Goal: Information Seeking & Learning: Check status

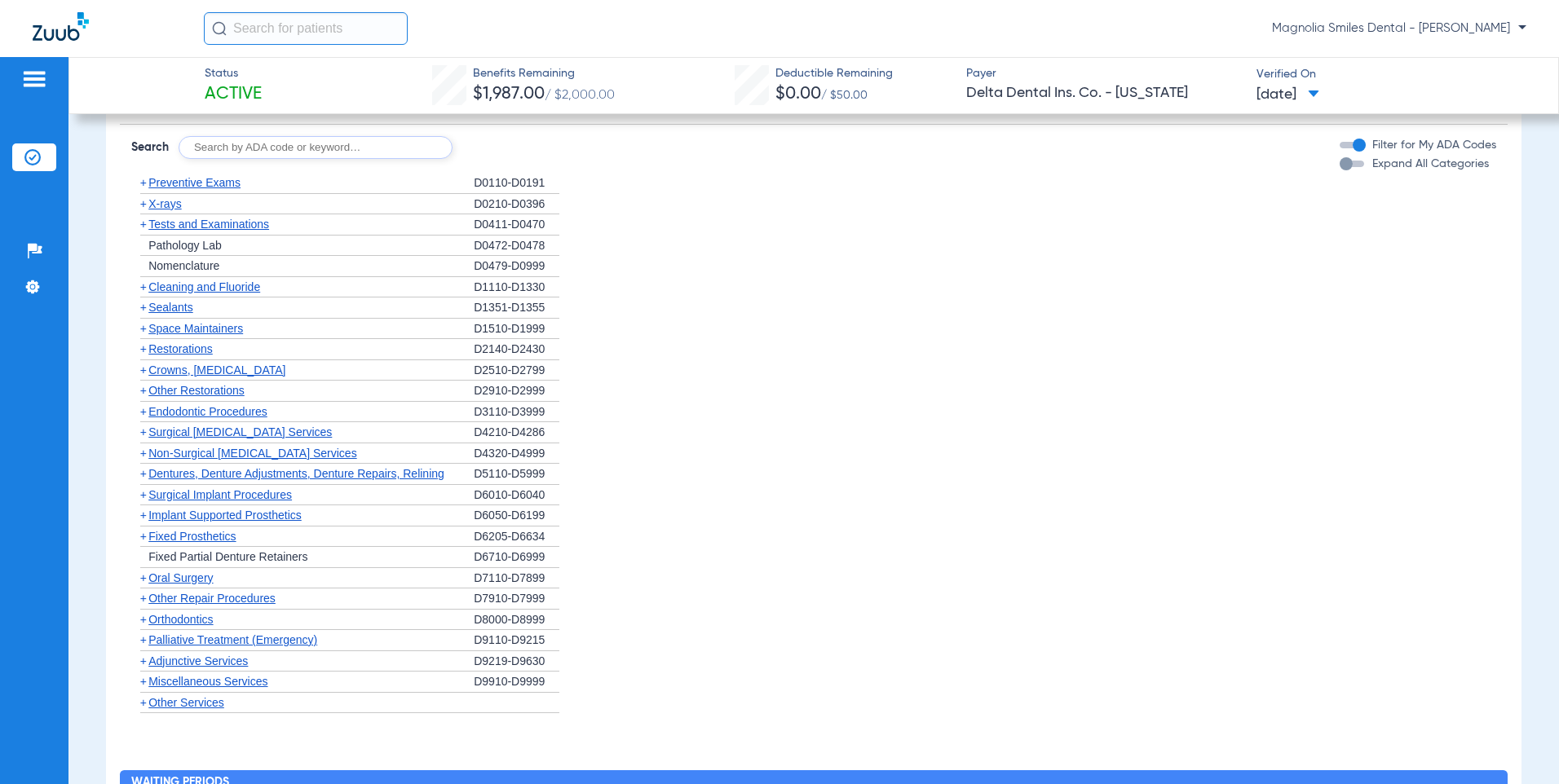
scroll to position [1141, 0]
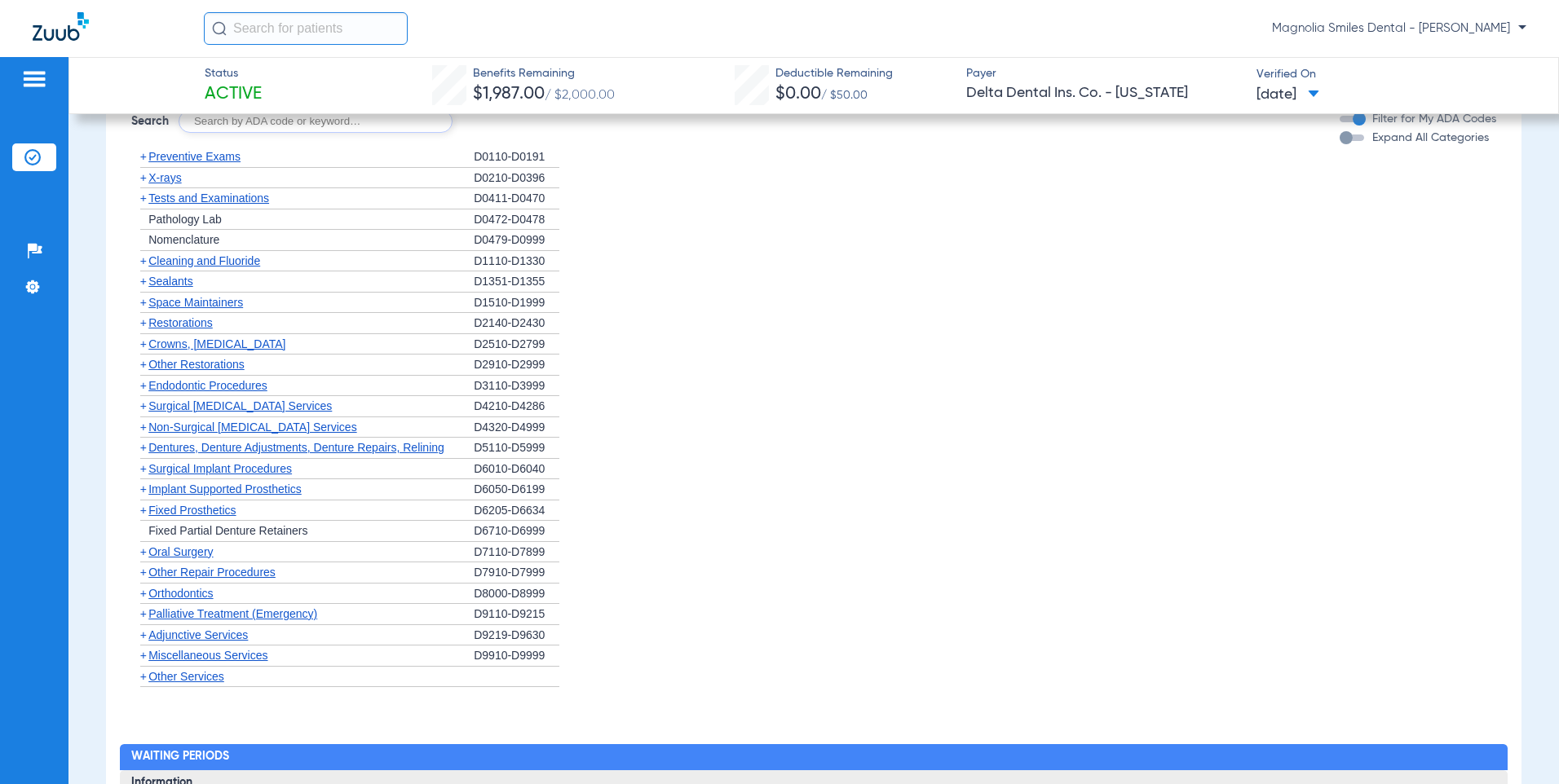
click at [145, 159] on span "+" at bounding box center [144, 156] width 7 height 13
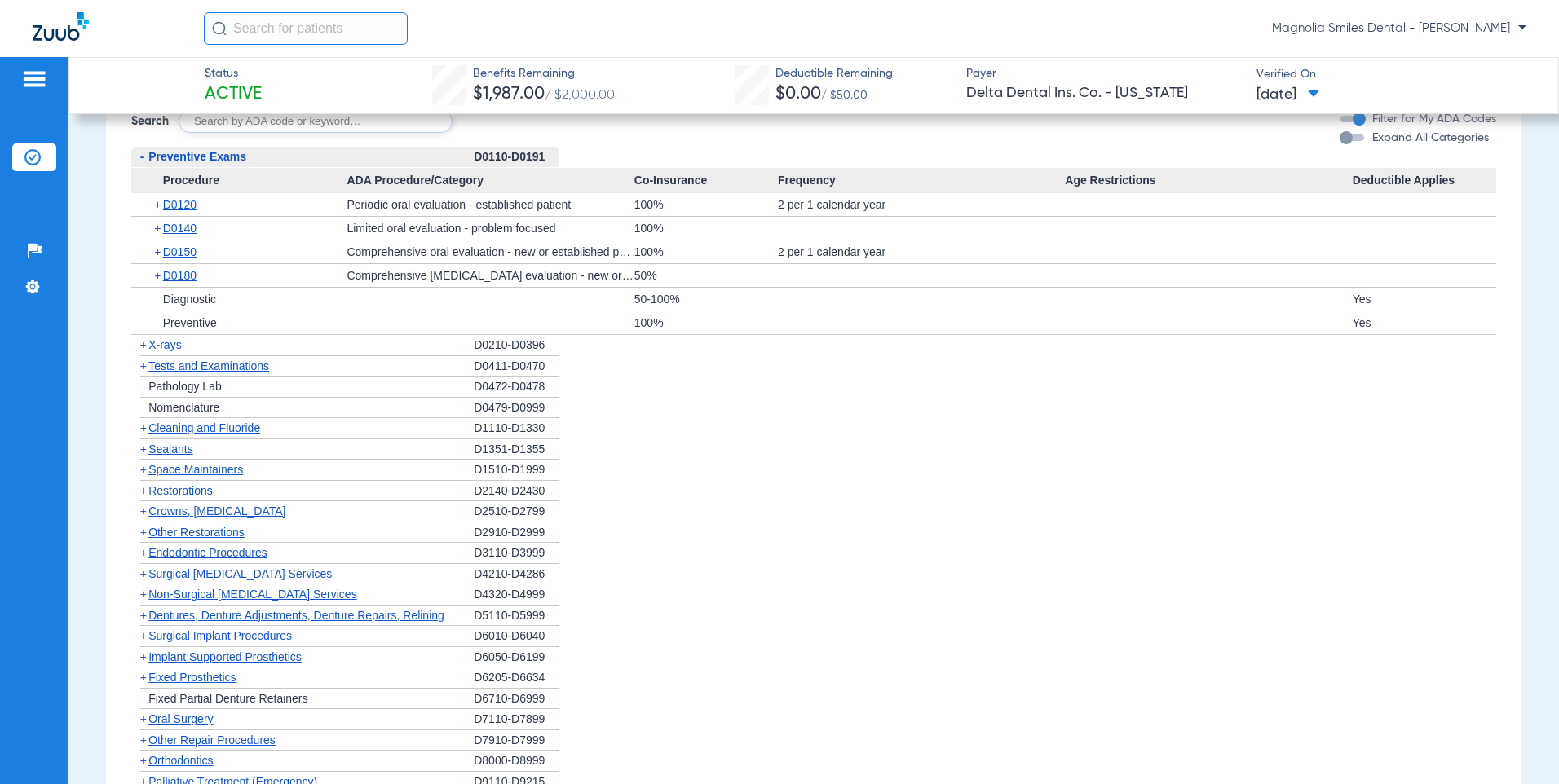
click at [141, 156] on span "-" at bounding box center [142, 156] width 4 height 13
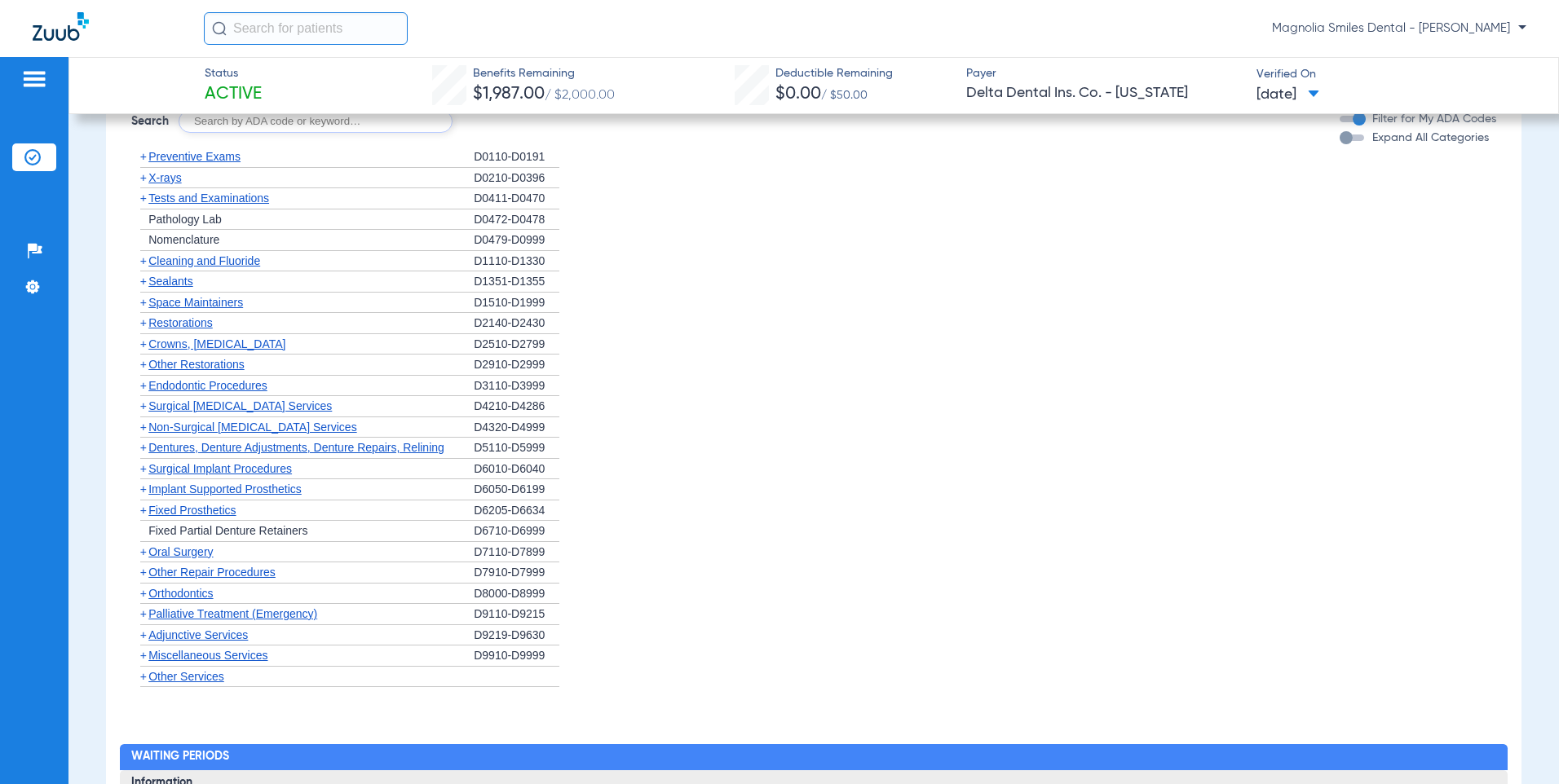
click at [142, 177] on span "+" at bounding box center [144, 177] width 7 height 13
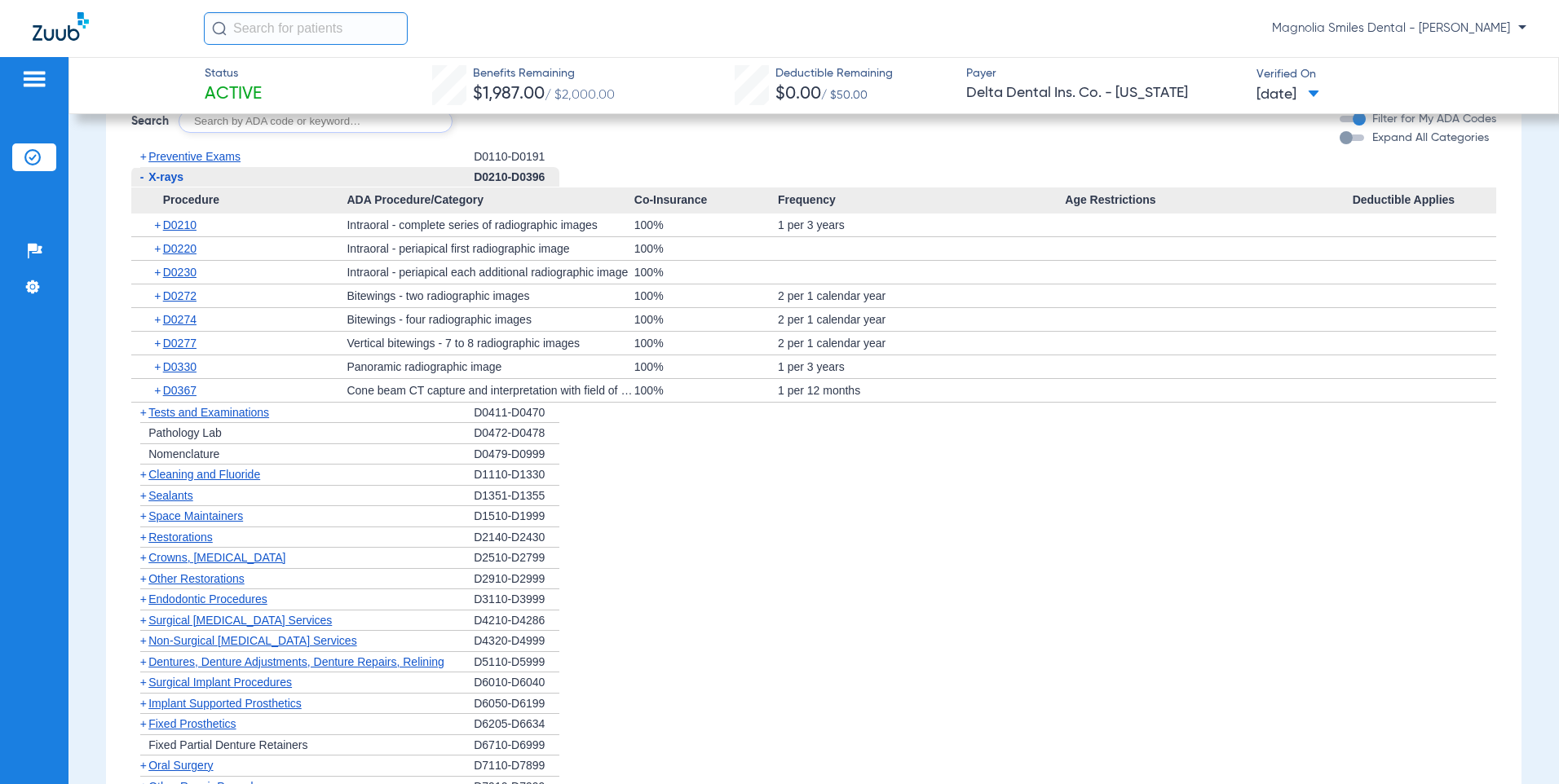
click at [139, 179] on span "-" at bounding box center [139, 177] width 17 height 21
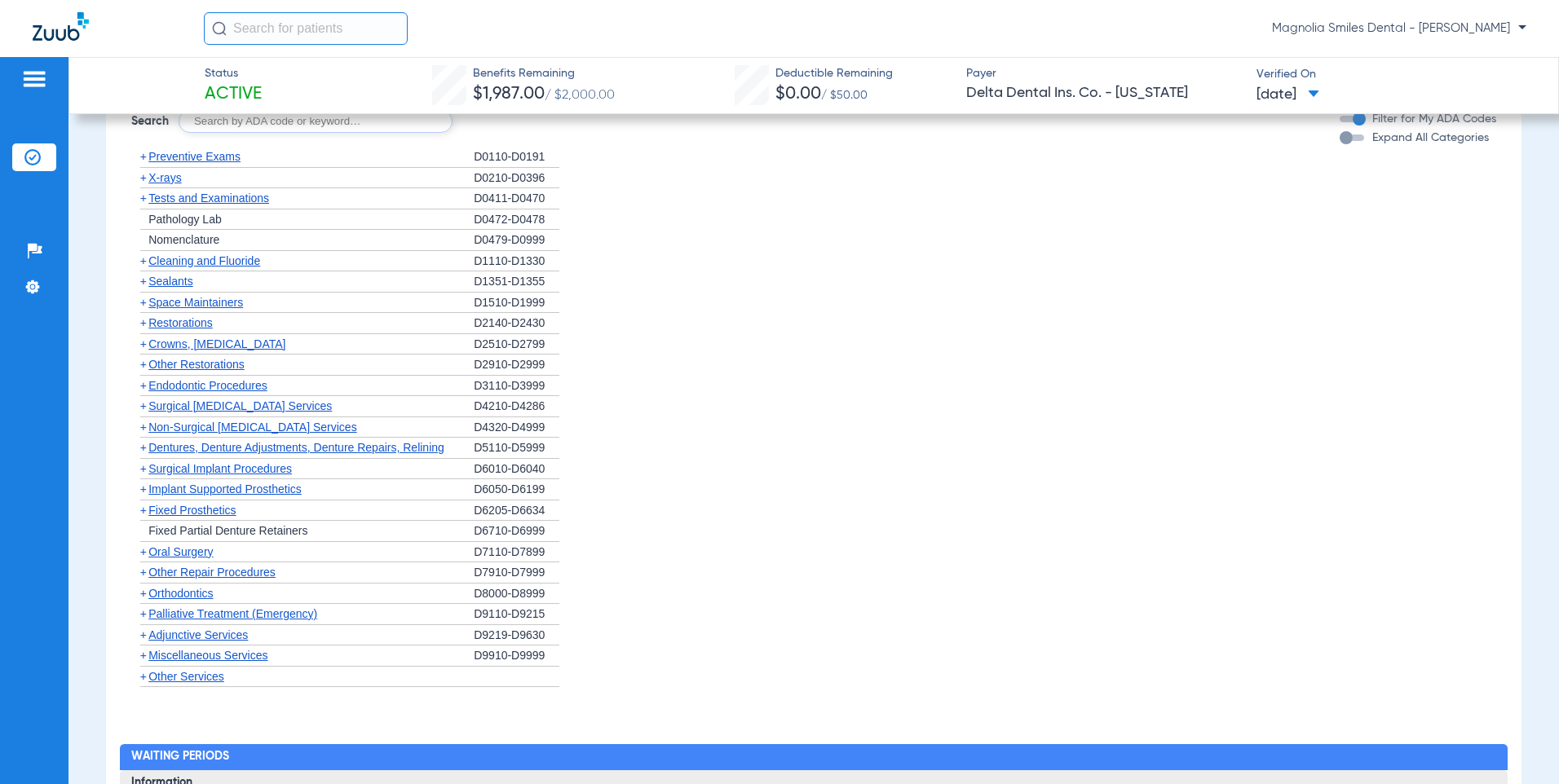
click at [140, 197] on span "+" at bounding box center [144, 197] width 7 height 13
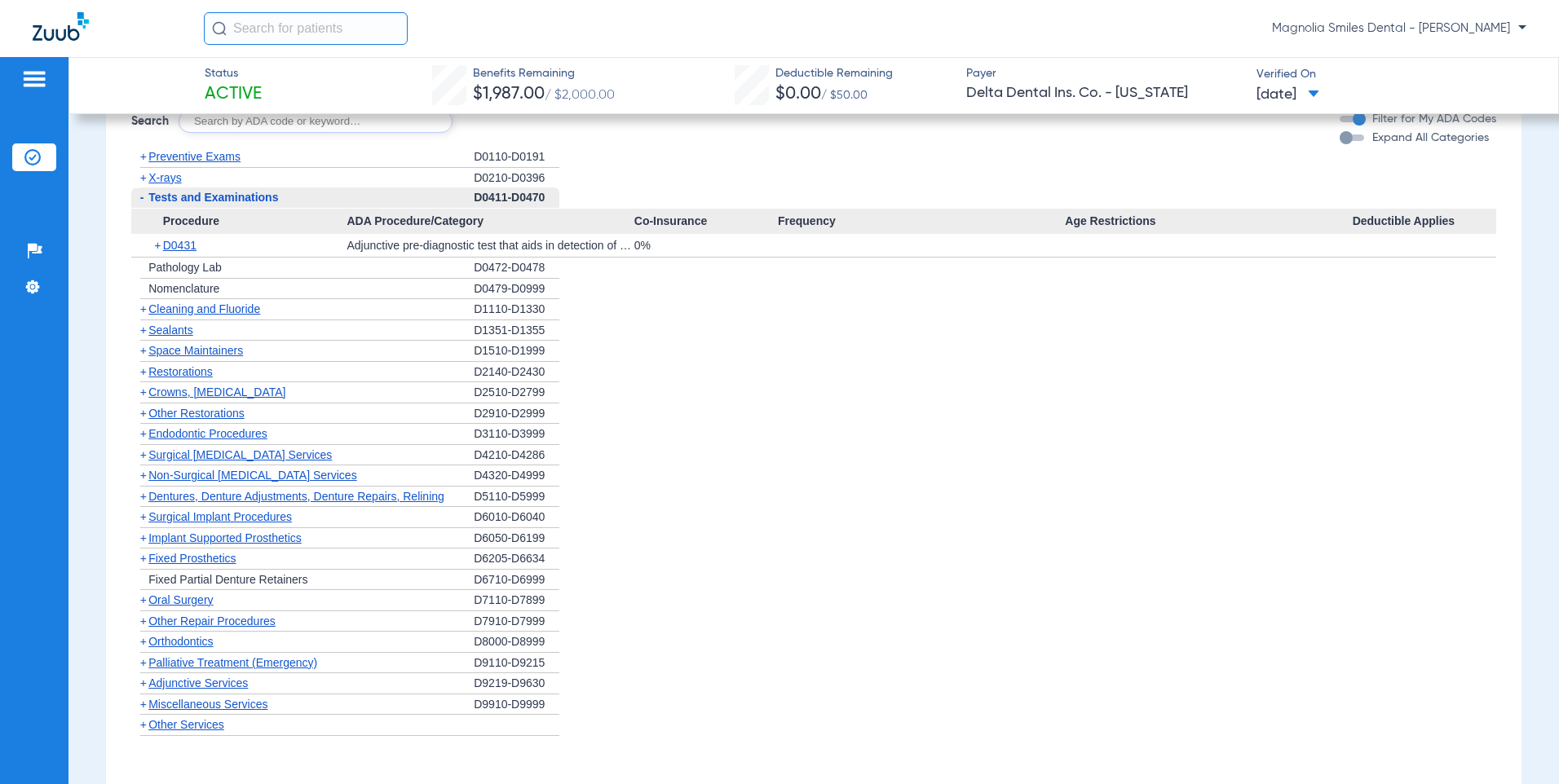
click at [140, 197] on span "-" at bounding box center [142, 197] width 4 height 13
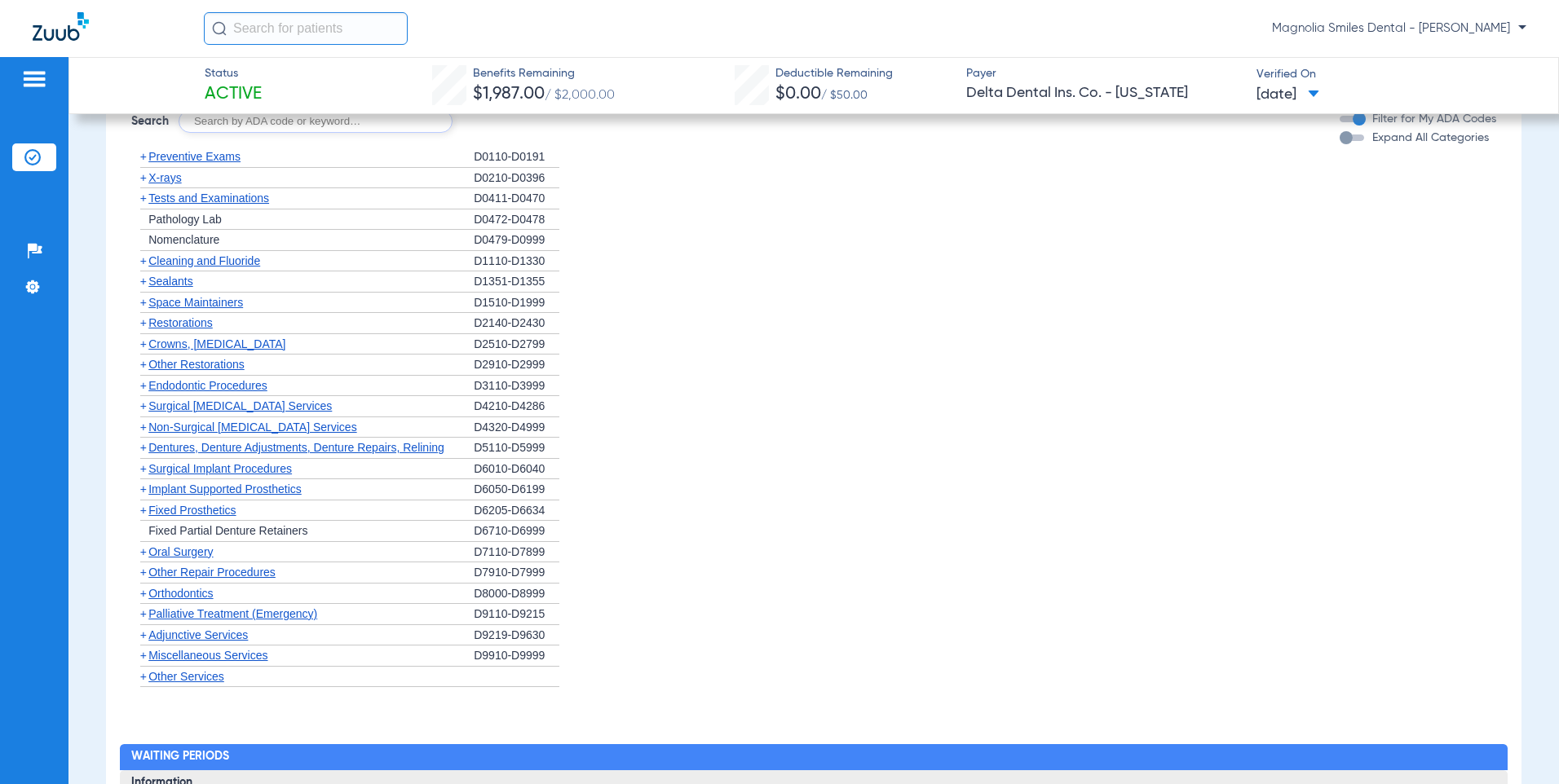
click at [145, 262] on span "+" at bounding box center [144, 260] width 7 height 13
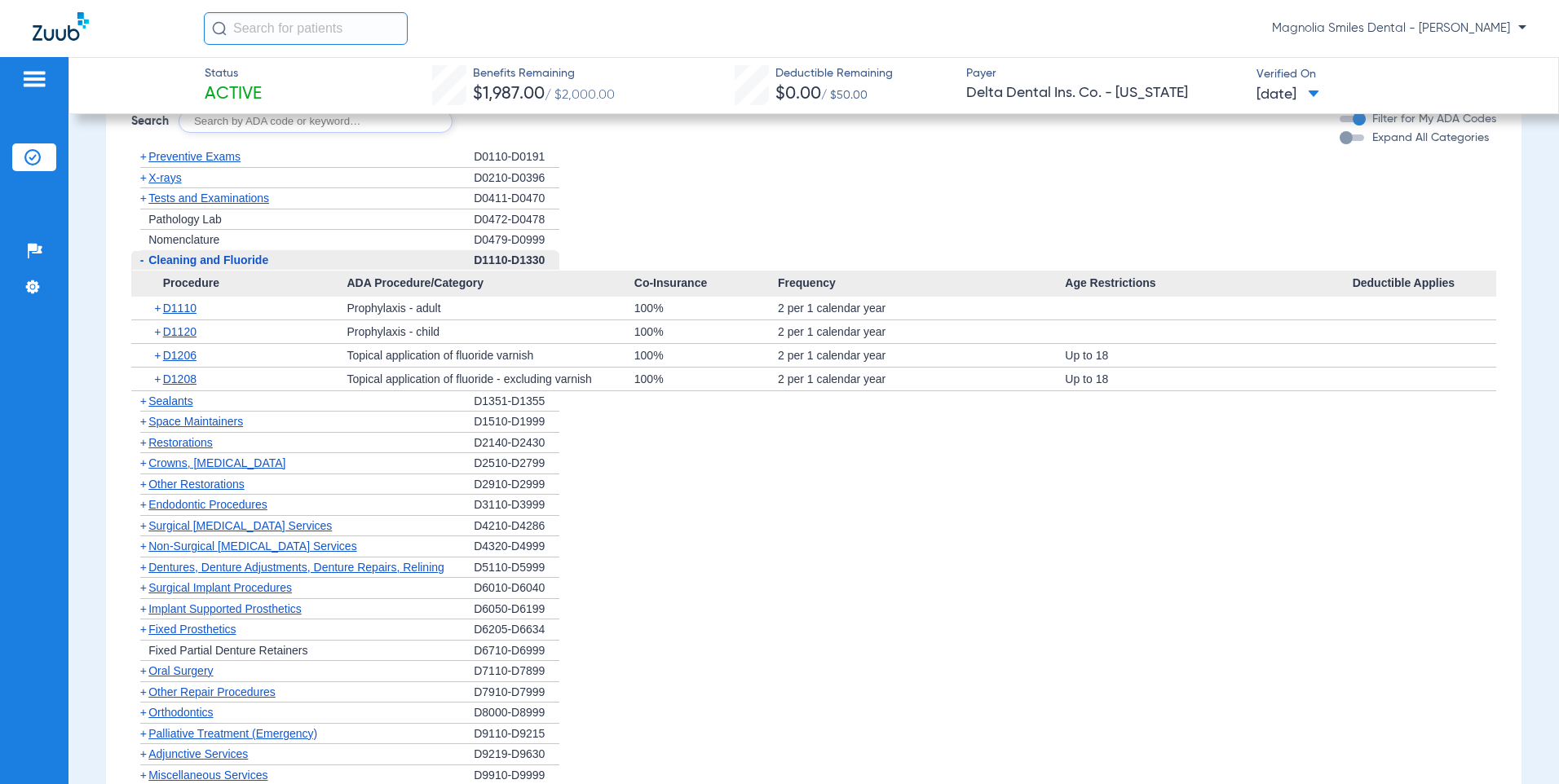
click at [141, 261] on span "-" at bounding box center [142, 260] width 4 height 13
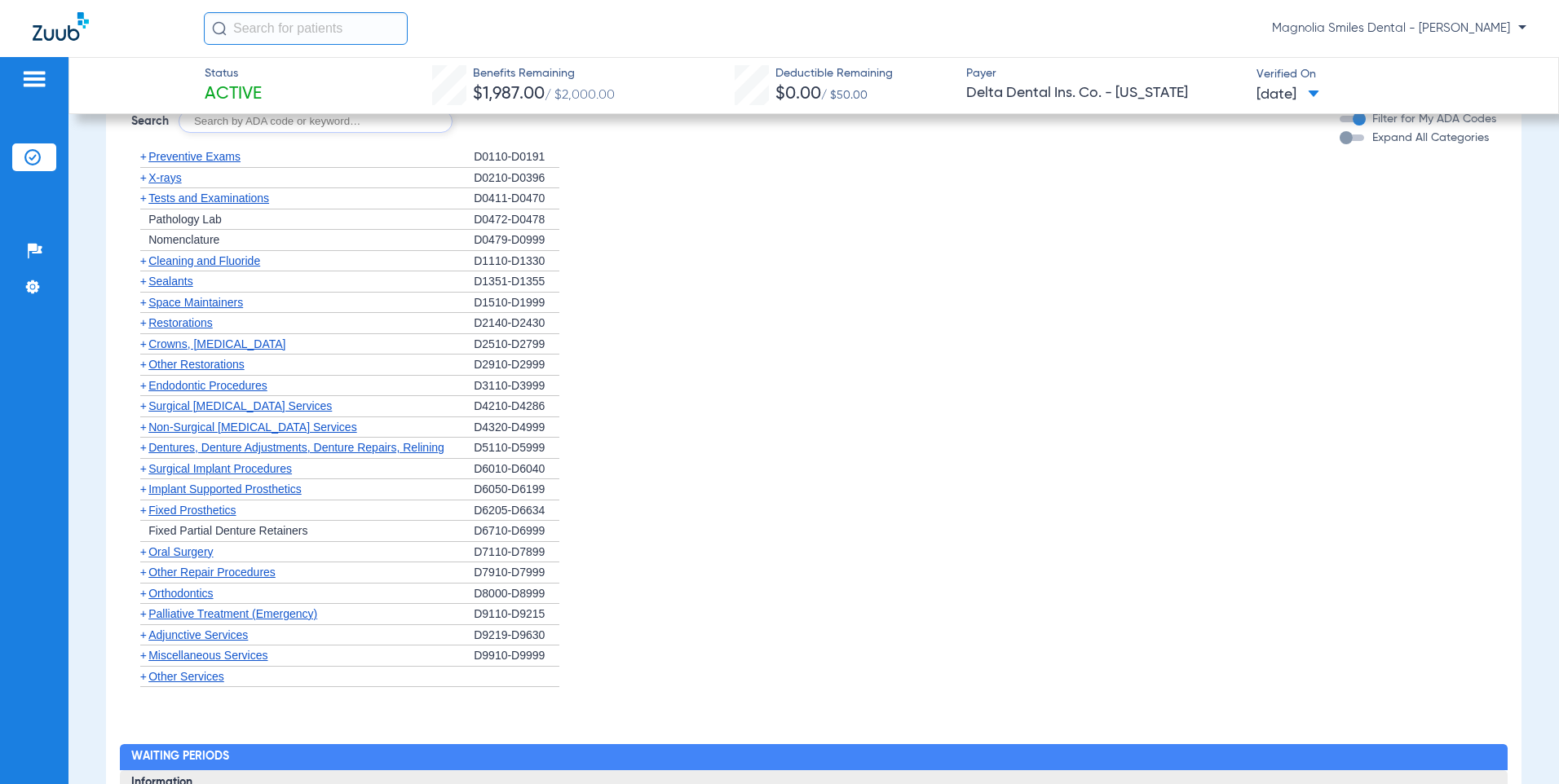
click at [140, 281] on span "+" at bounding box center [144, 280] width 7 height 13
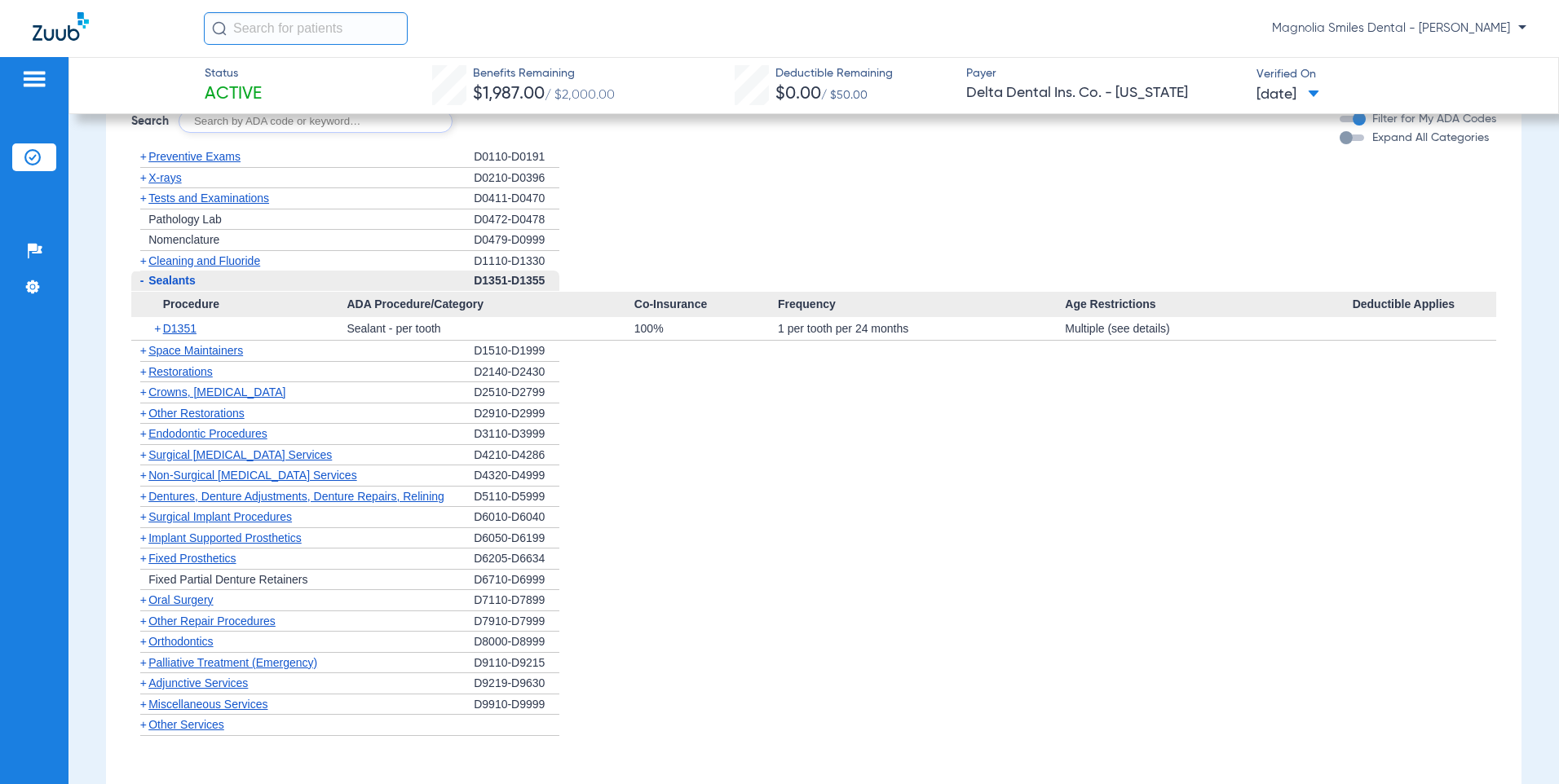
click at [1120, 328] on div "Multiple (see details)" at bounding box center [1208, 328] width 287 height 23
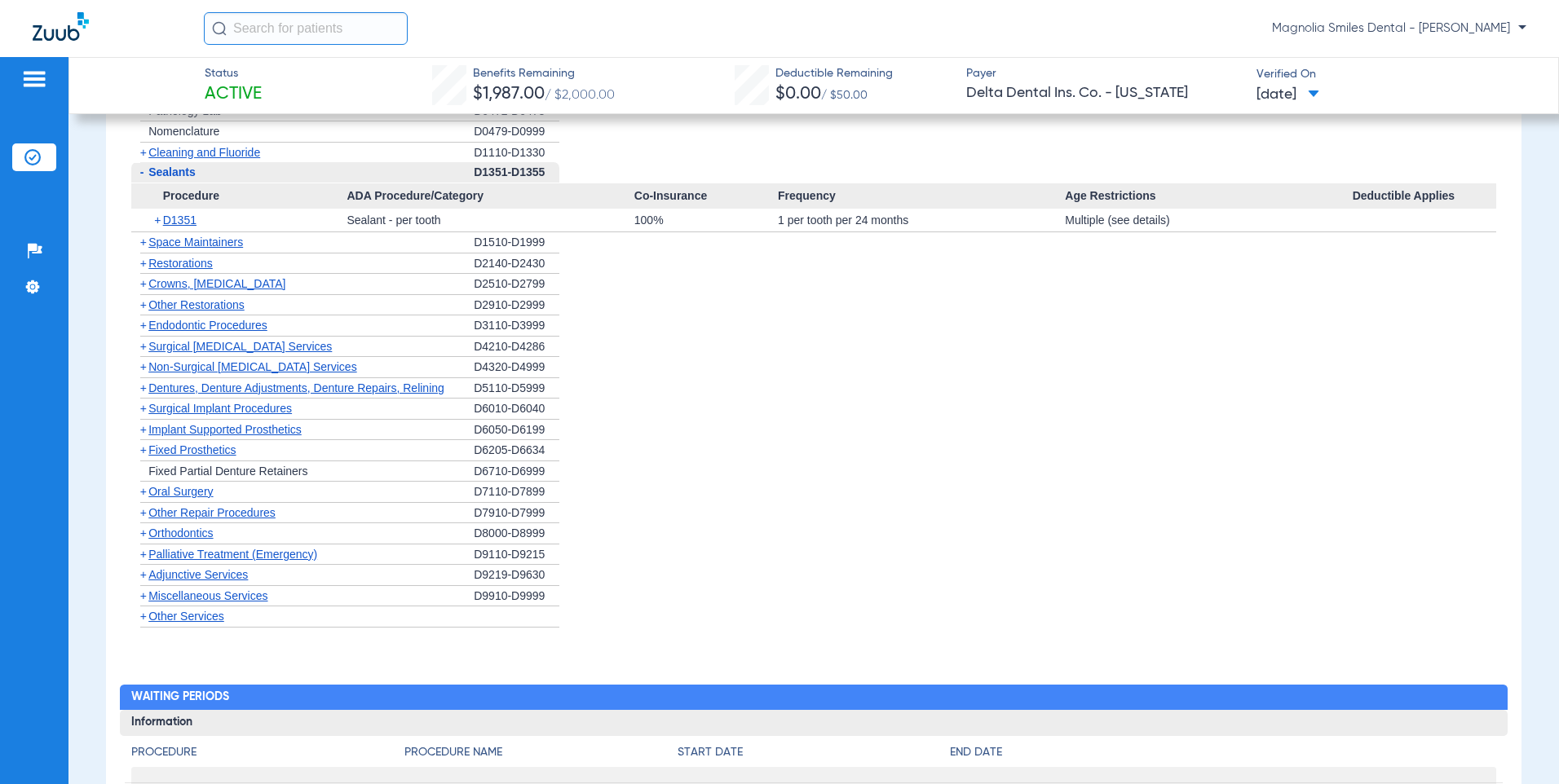
scroll to position [1223, 0]
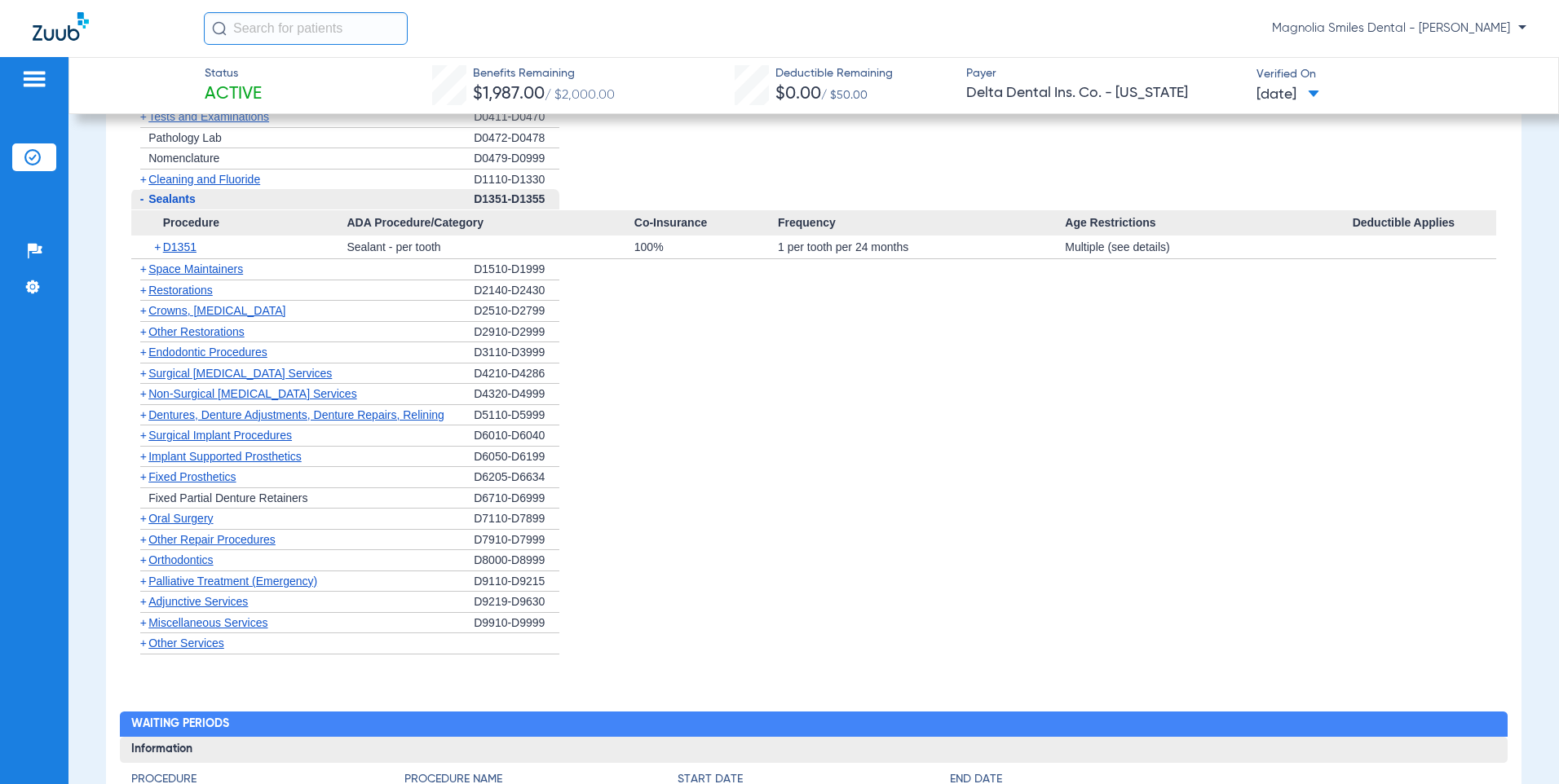
click at [145, 202] on span "-" at bounding box center [139, 199] width 17 height 21
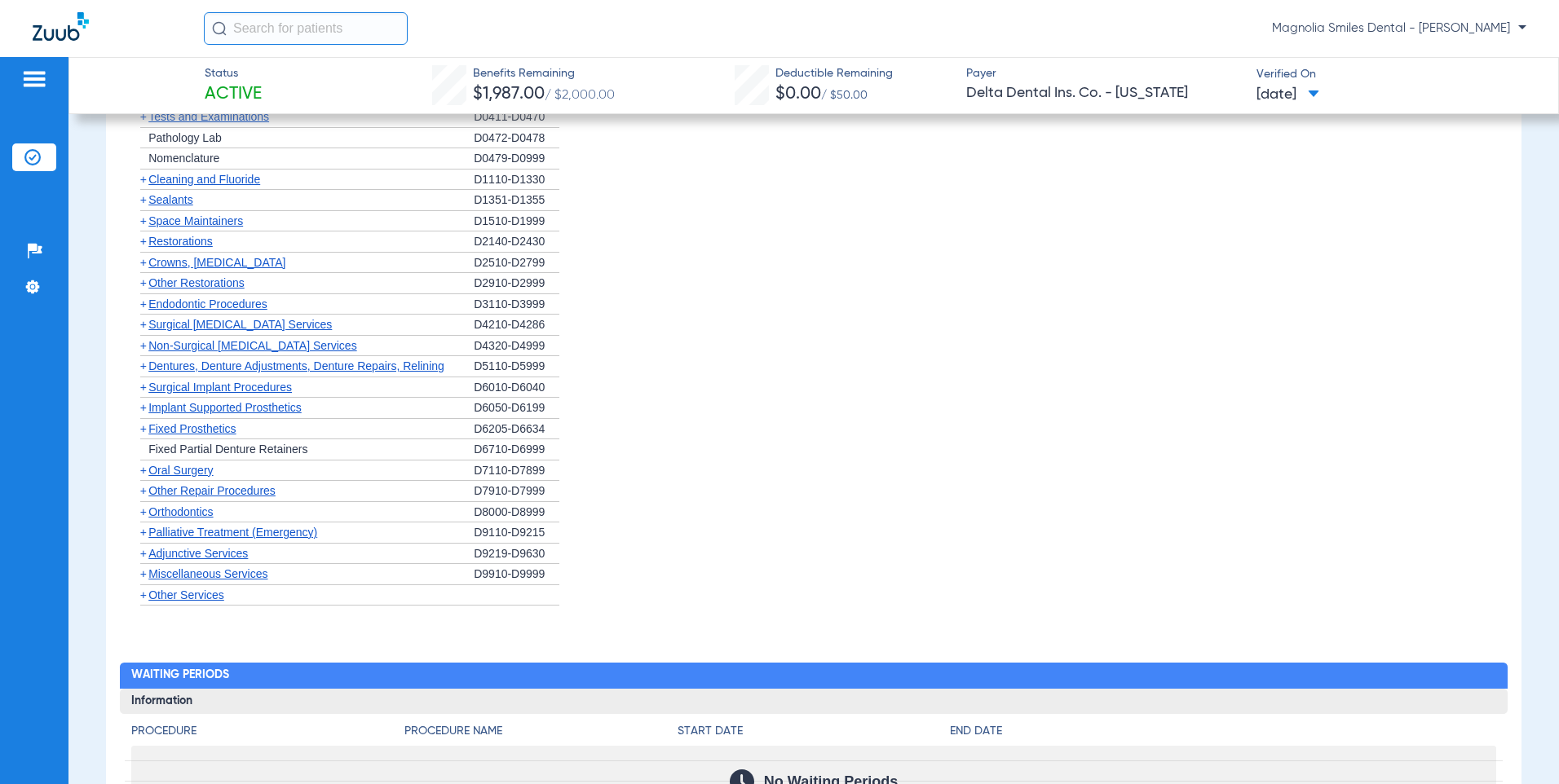
click at [145, 265] on span "+" at bounding box center [144, 262] width 7 height 13
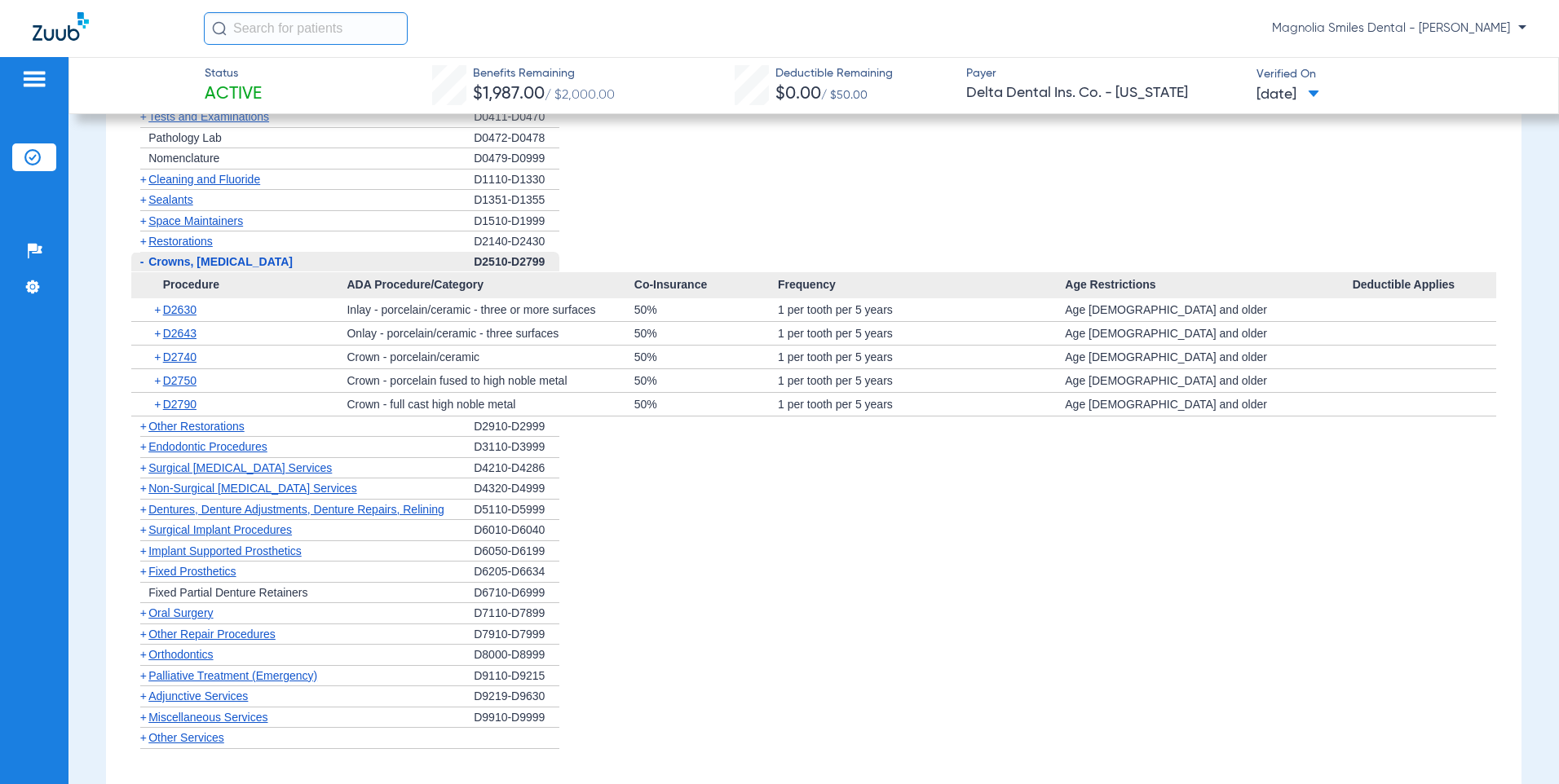
click at [145, 265] on span "-" at bounding box center [139, 262] width 17 height 21
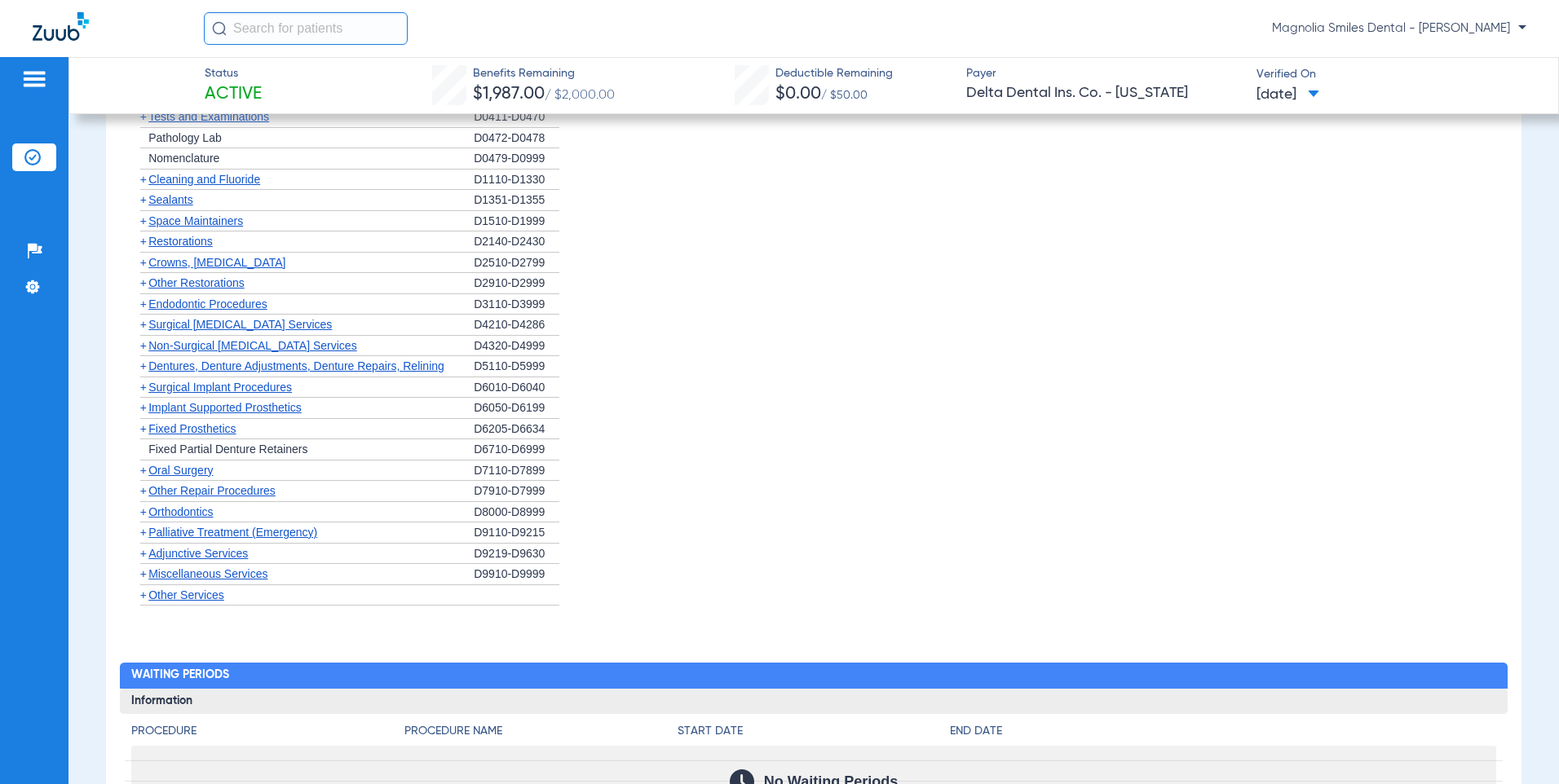
click at [145, 286] on span "+" at bounding box center [144, 282] width 7 height 13
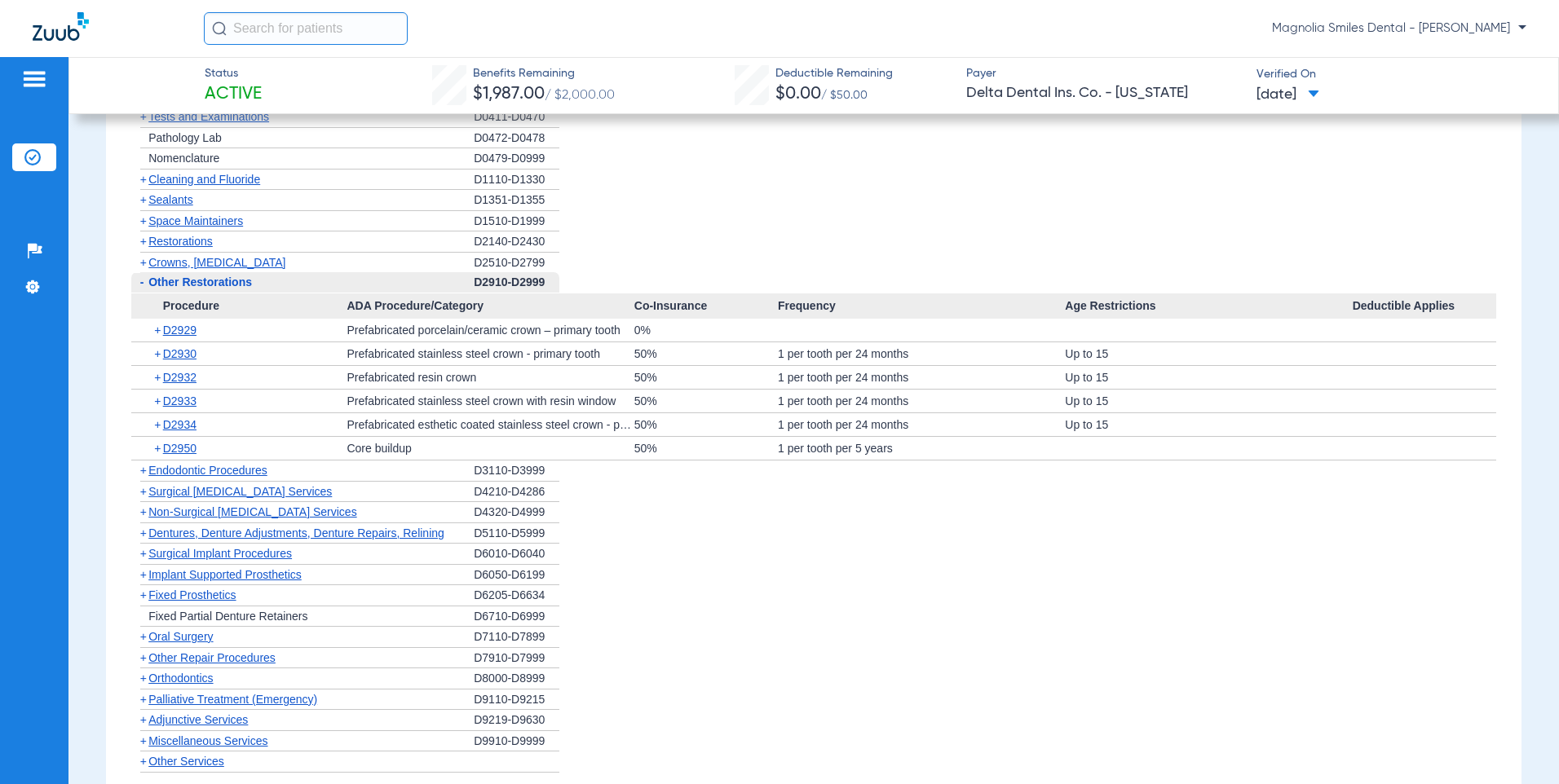
click at [145, 286] on span "-" at bounding box center [139, 282] width 17 height 21
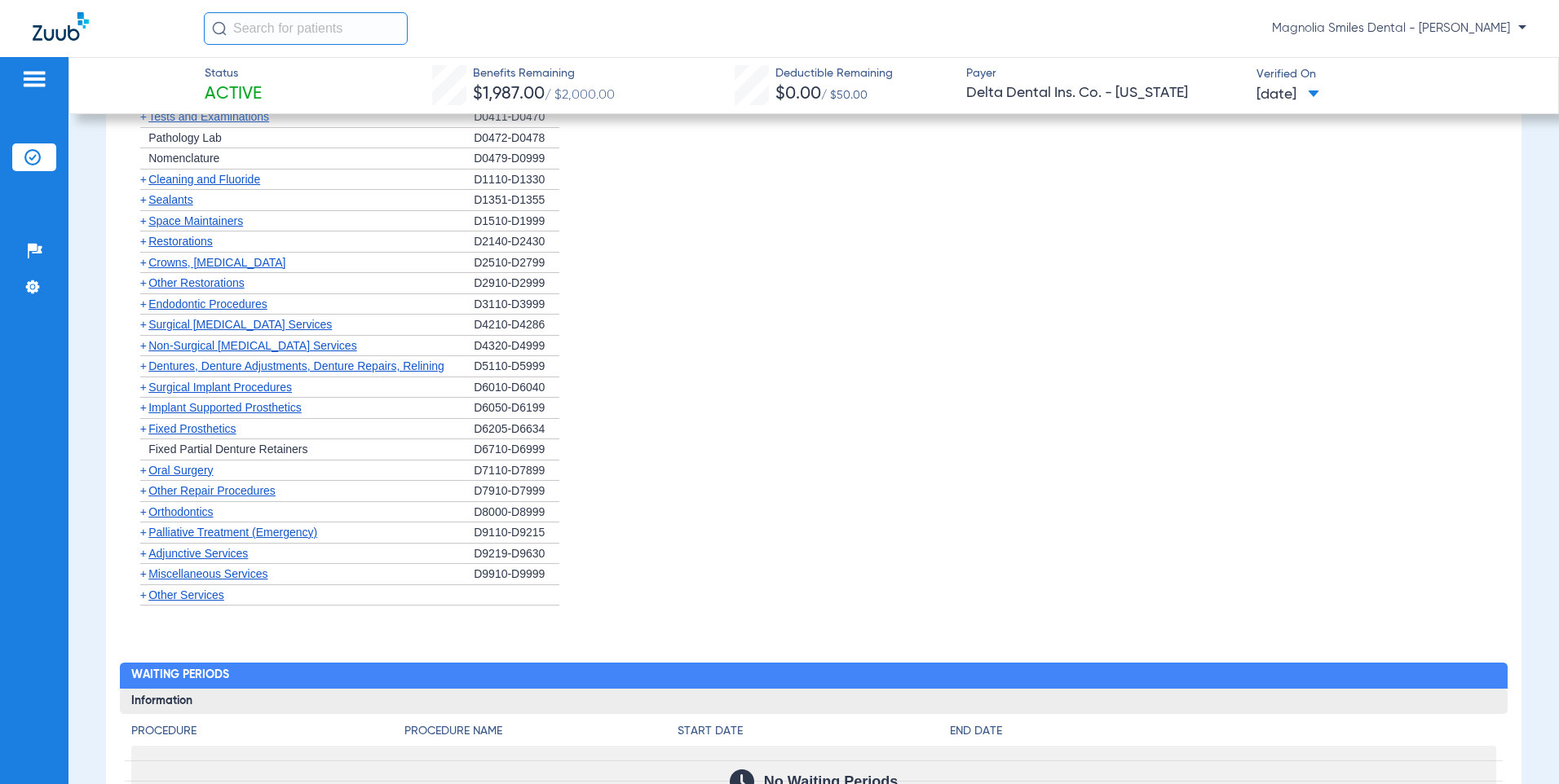
click at [140, 302] on span "+" at bounding box center [144, 304] width 7 height 13
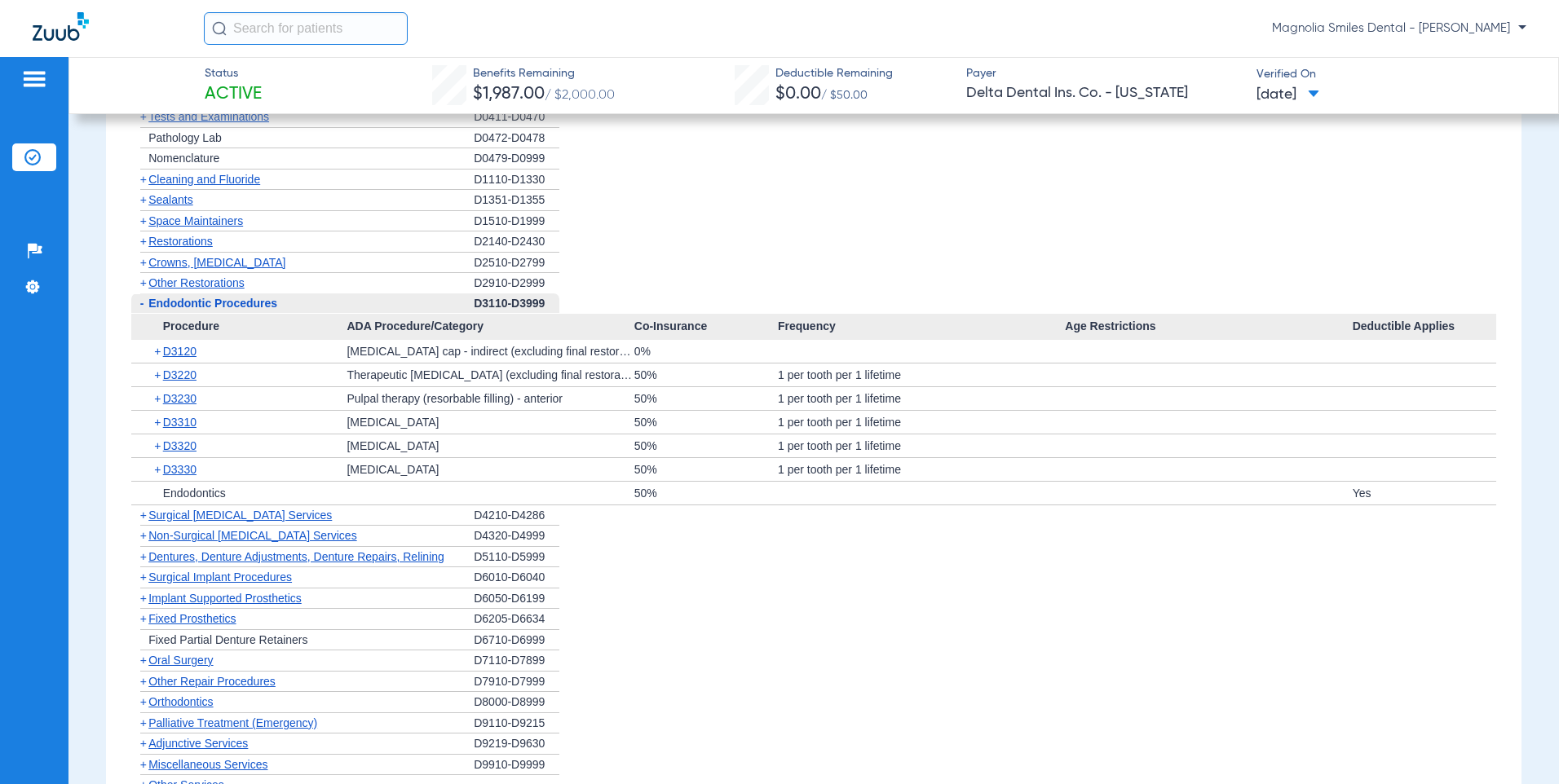
click at [140, 302] on span "-" at bounding box center [142, 303] width 4 height 13
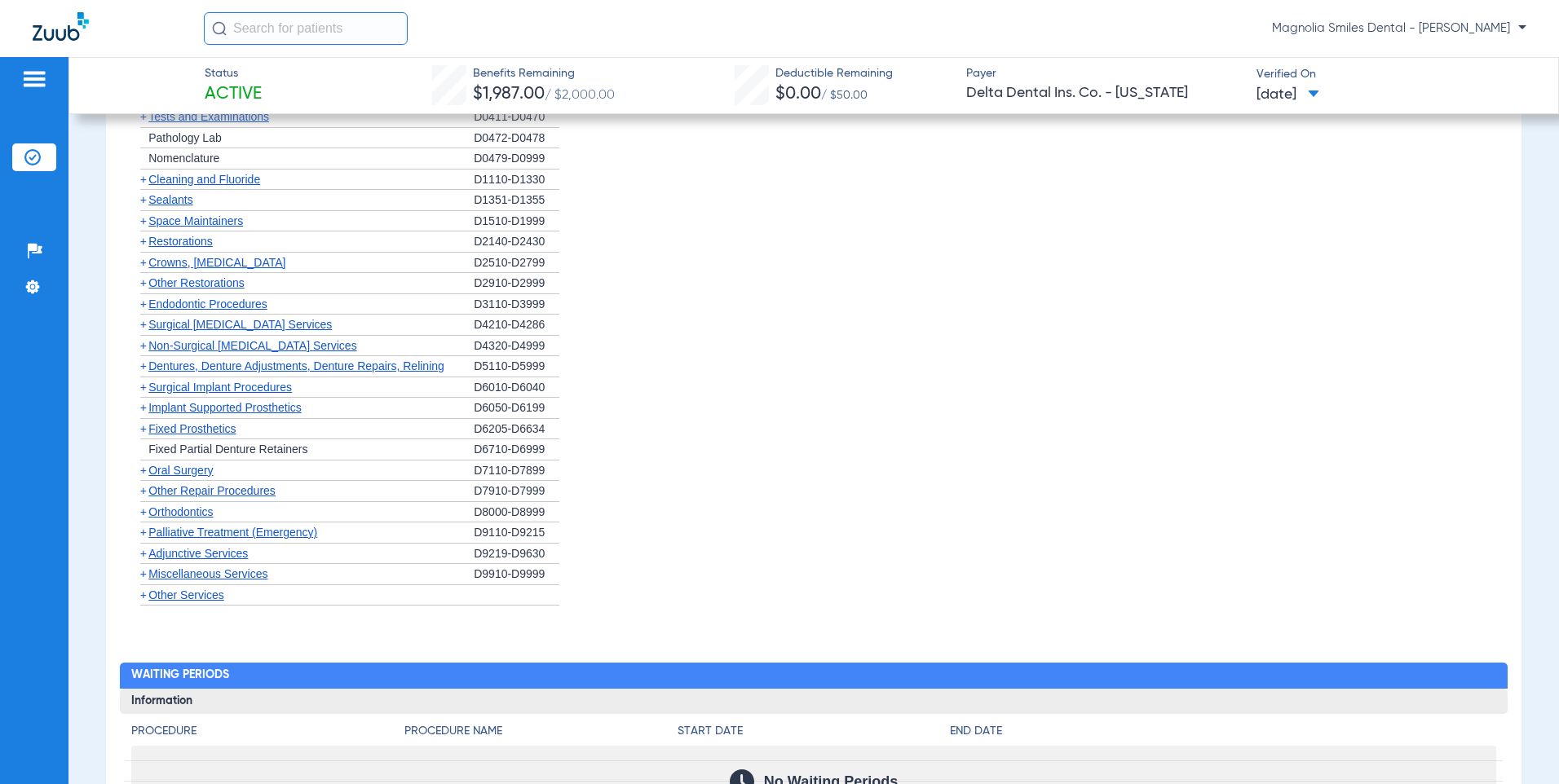
click at [141, 350] on span "+" at bounding box center [144, 345] width 7 height 13
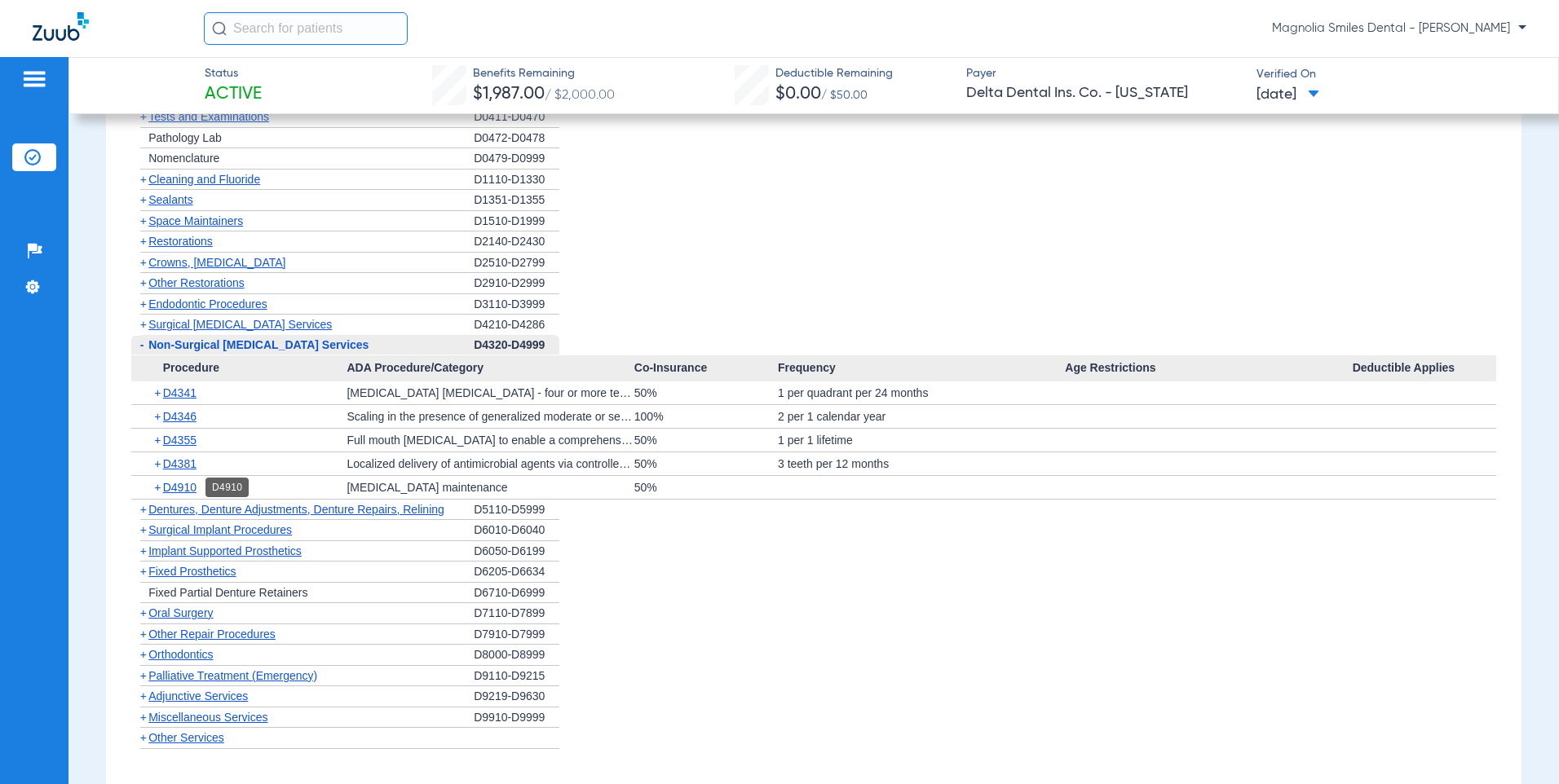
click at [176, 489] on span "D4910" at bounding box center [180, 487] width 33 height 13
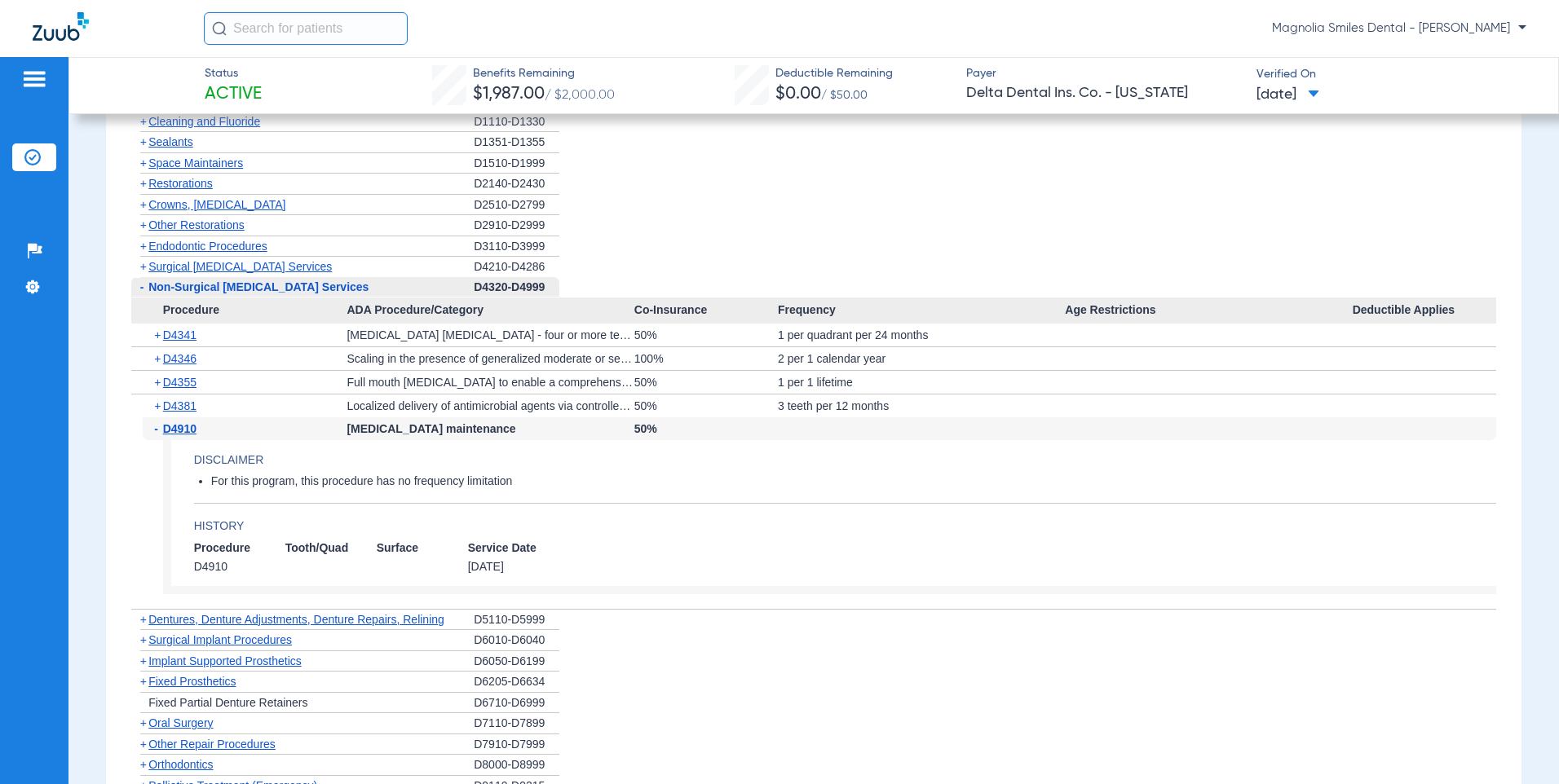
scroll to position [1304, 0]
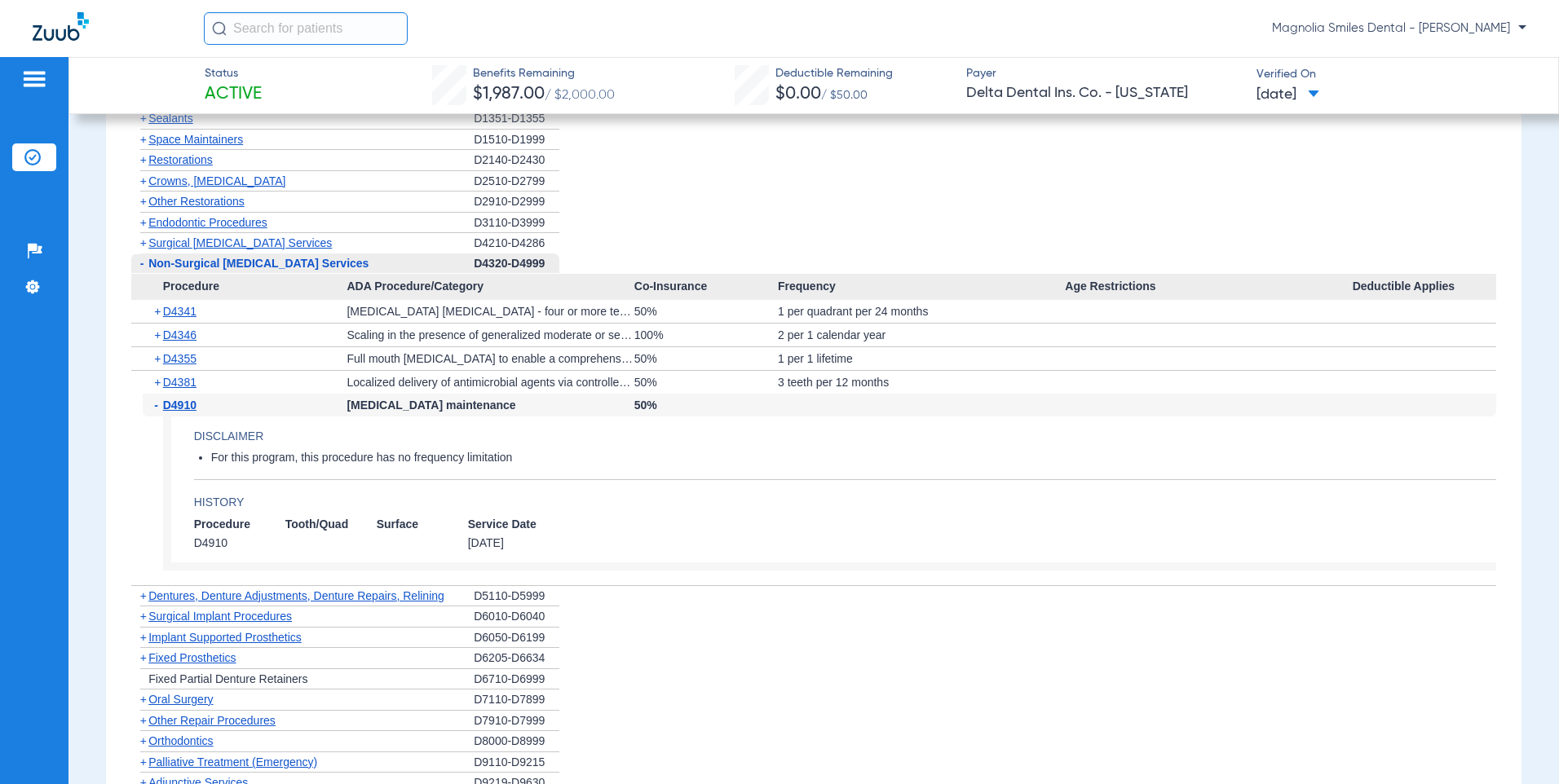
click at [157, 406] on span "-" at bounding box center [158, 404] width 9 height 23
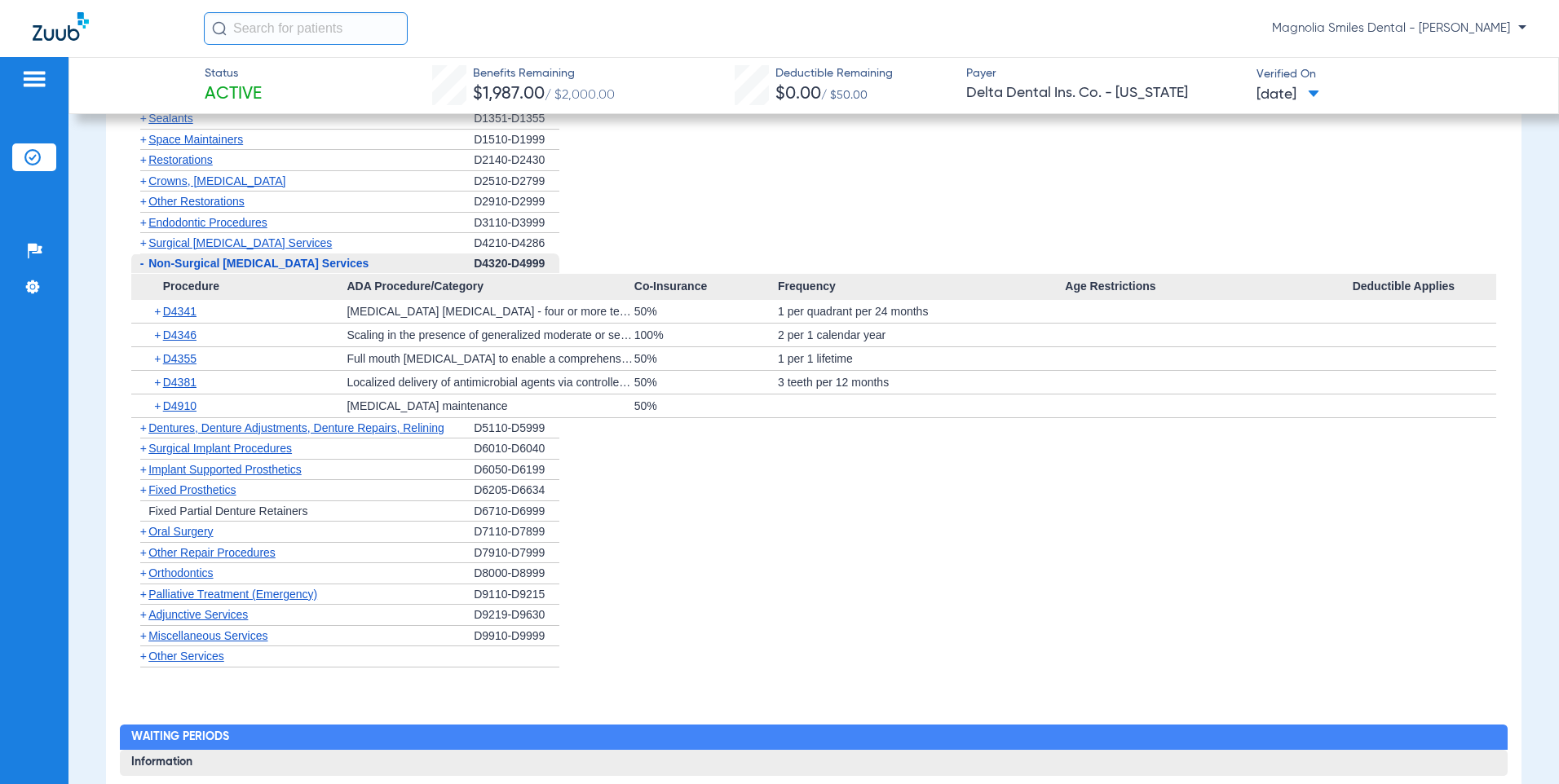
scroll to position [1386, 0]
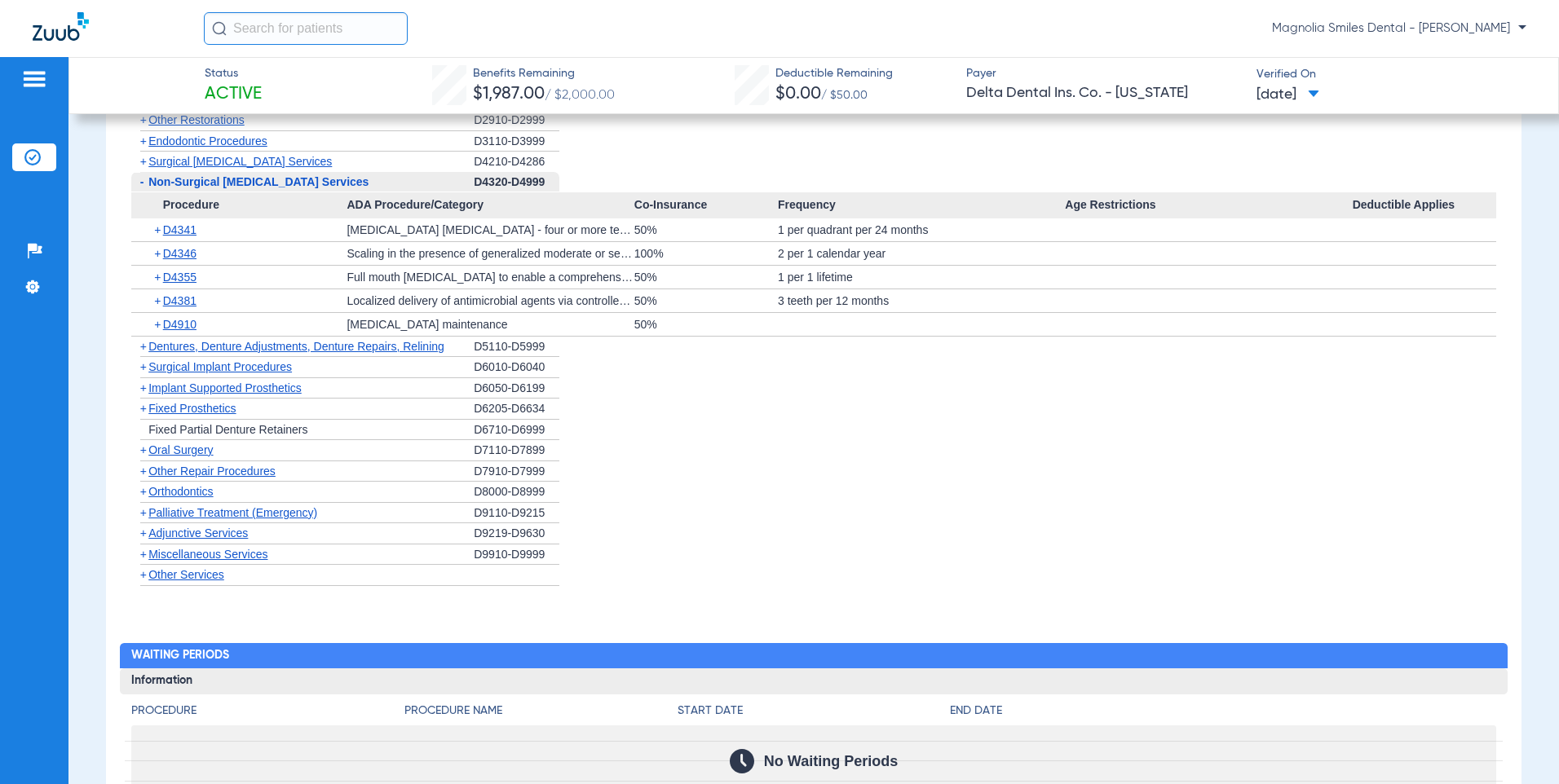
click at [143, 367] on span "+" at bounding box center [144, 366] width 7 height 13
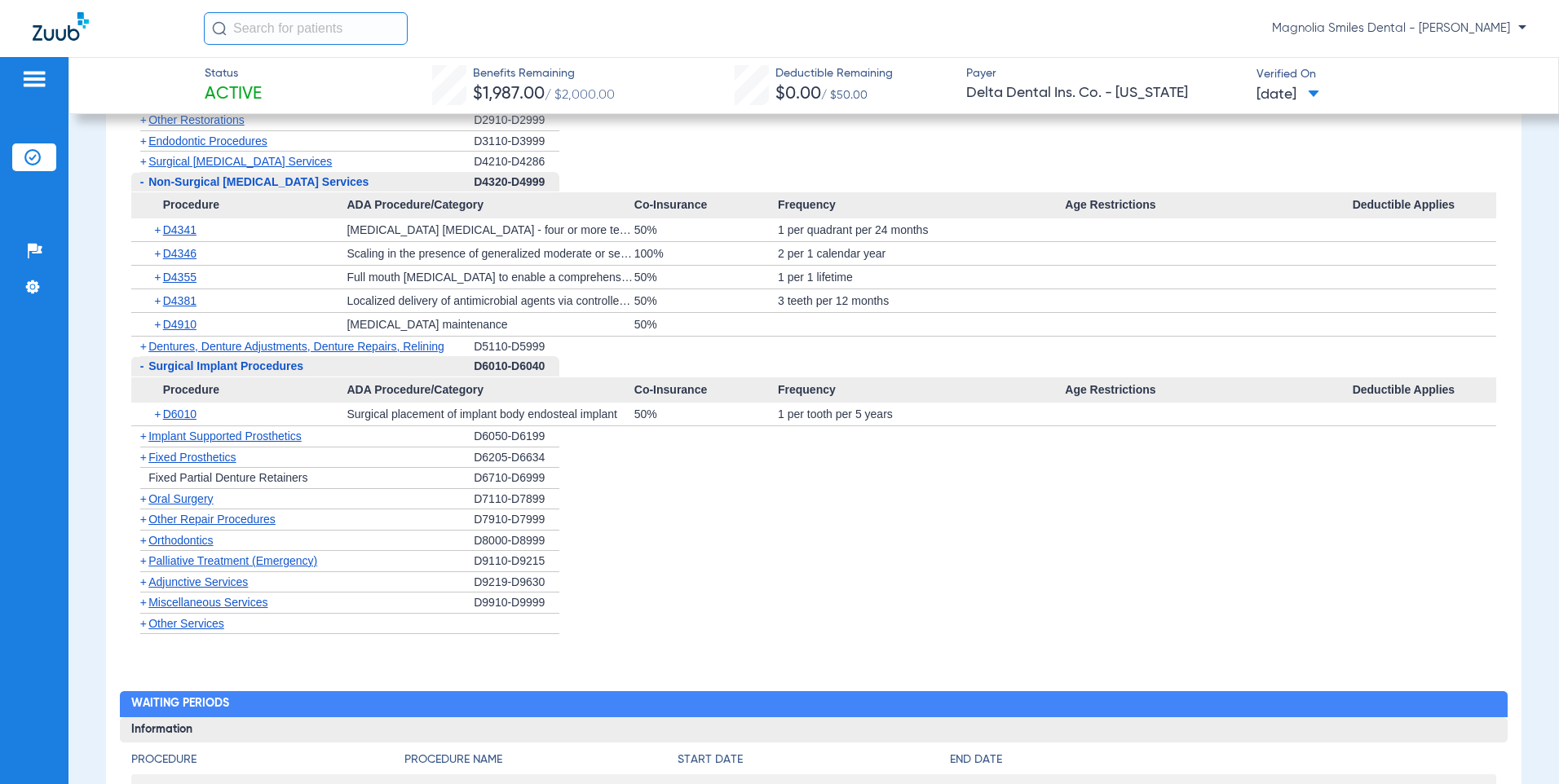
click at [143, 367] on span "-" at bounding box center [142, 365] width 4 height 13
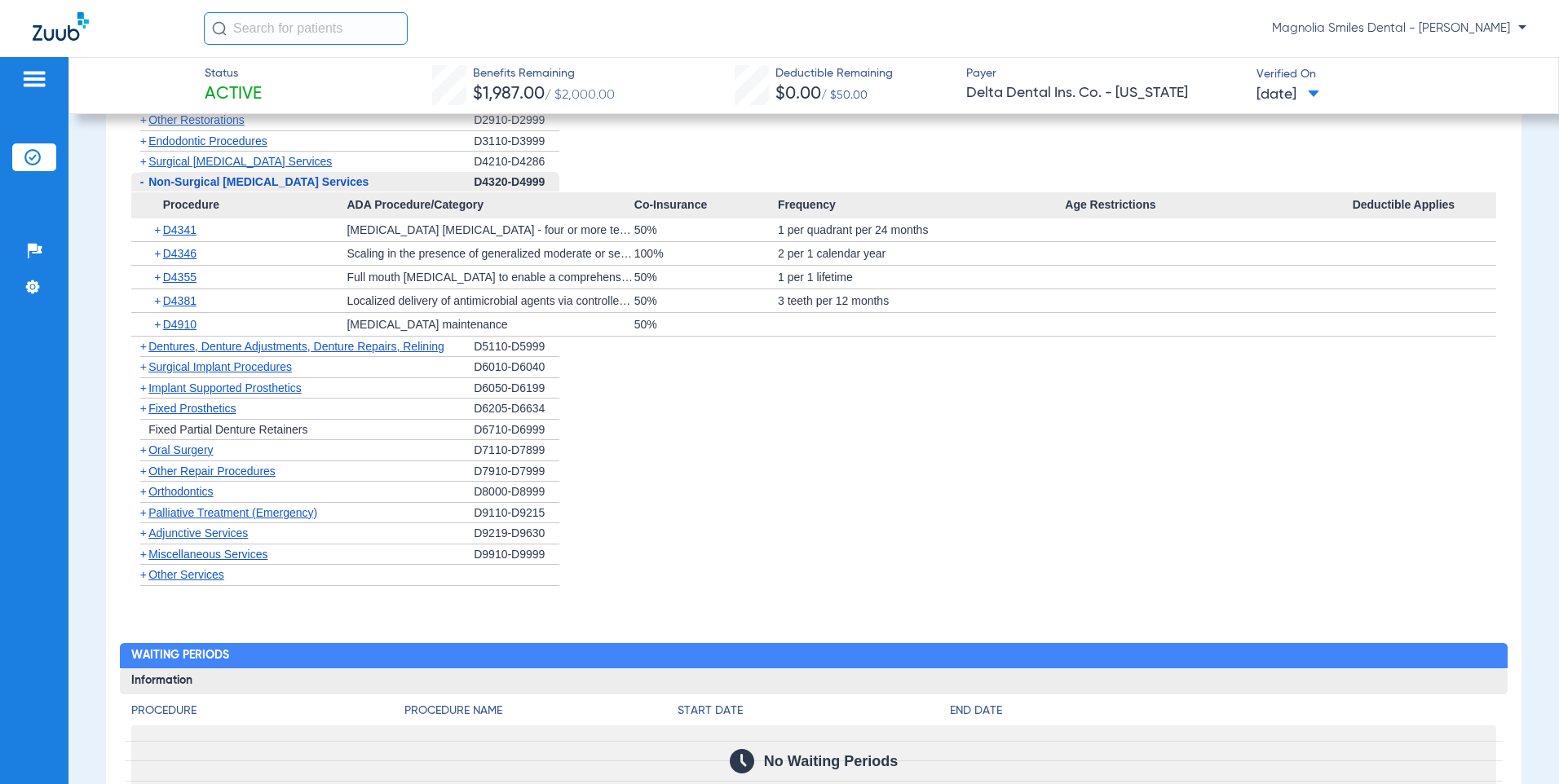
click at [143, 367] on span "+" at bounding box center [144, 366] width 7 height 13
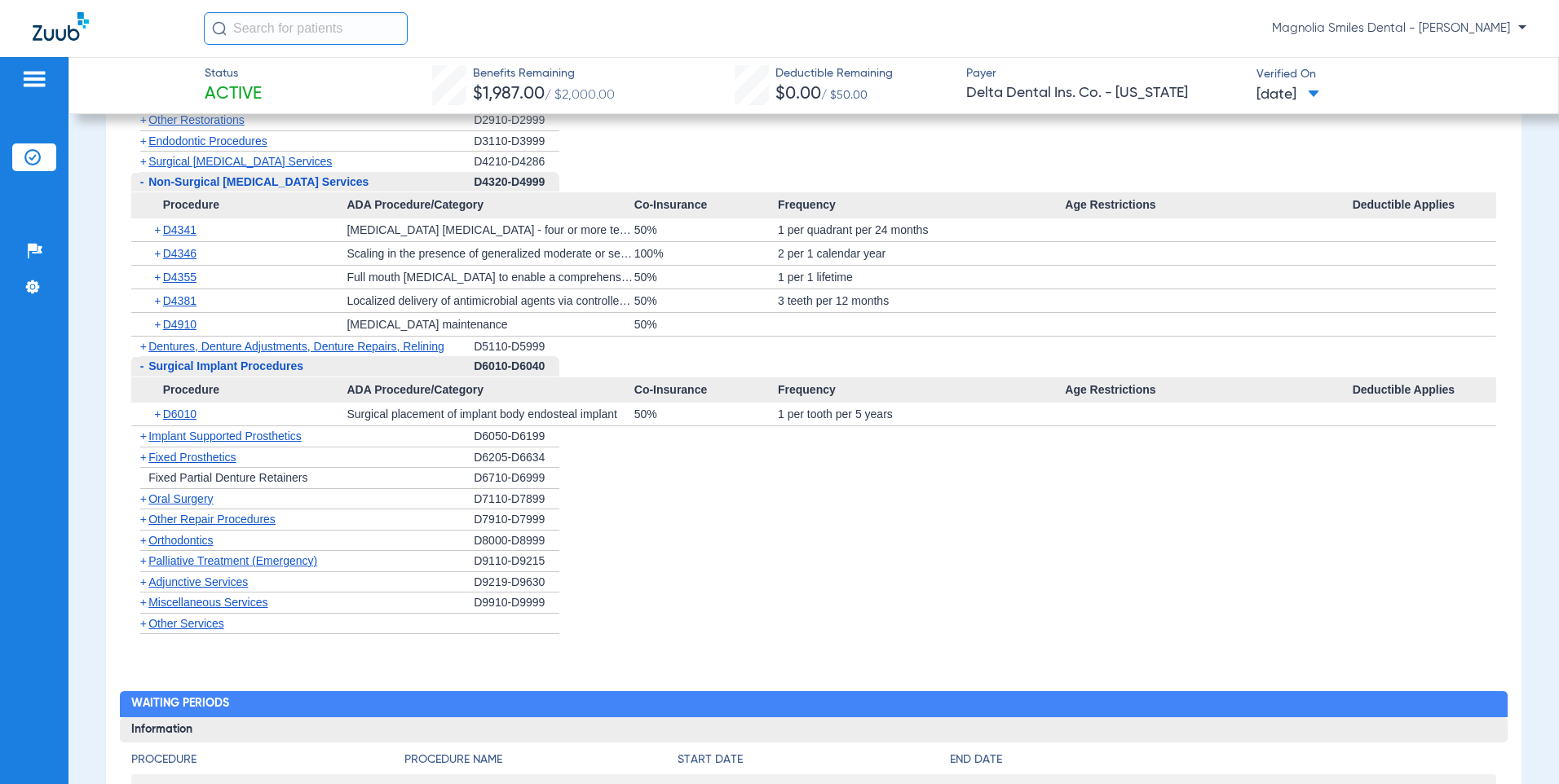
click at [143, 367] on span "-" at bounding box center [142, 365] width 4 height 13
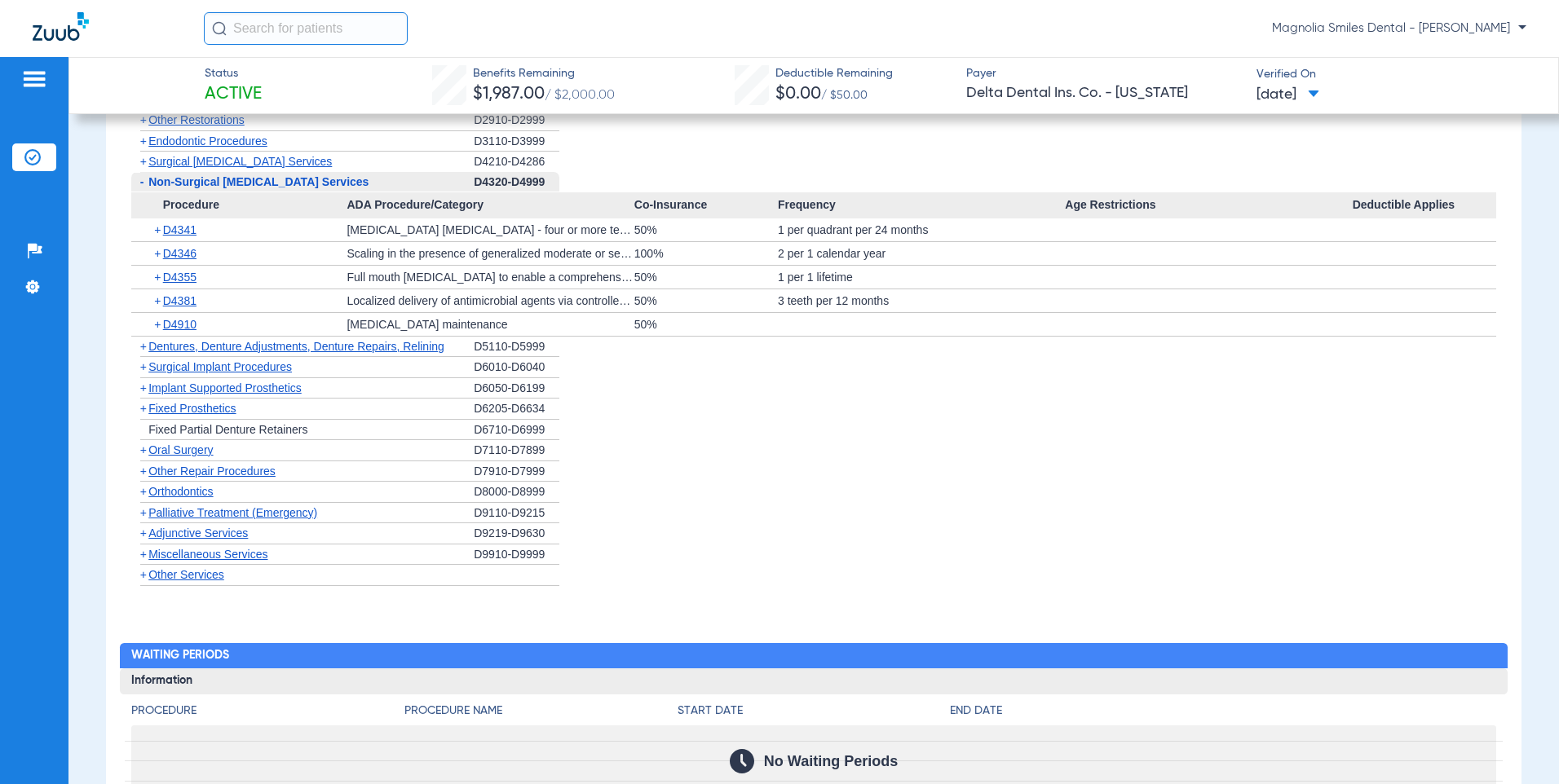
click at [145, 406] on span "+" at bounding box center [144, 408] width 7 height 13
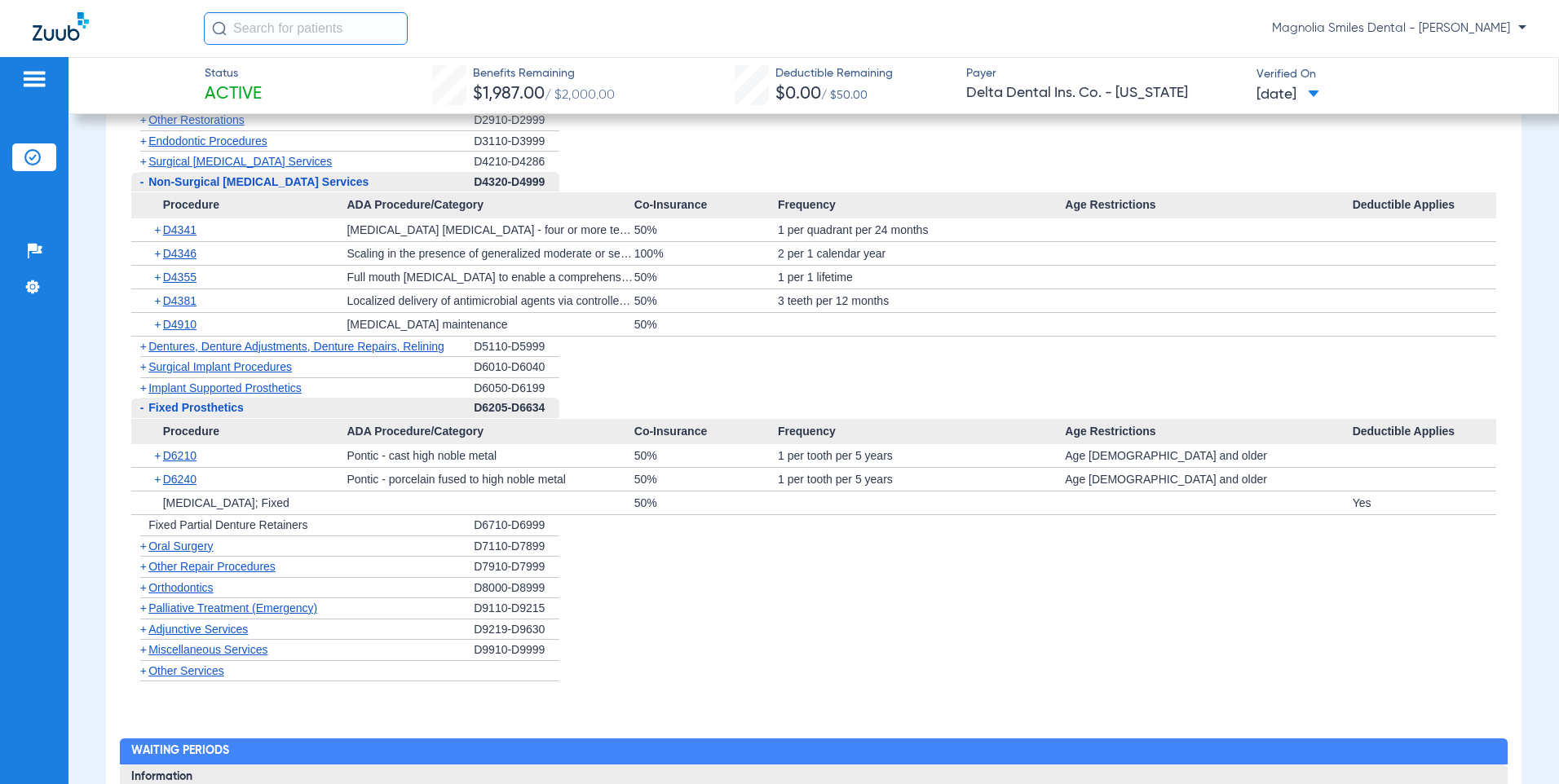
click at [145, 406] on span "-" at bounding box center [139, 408] width 17 height 21
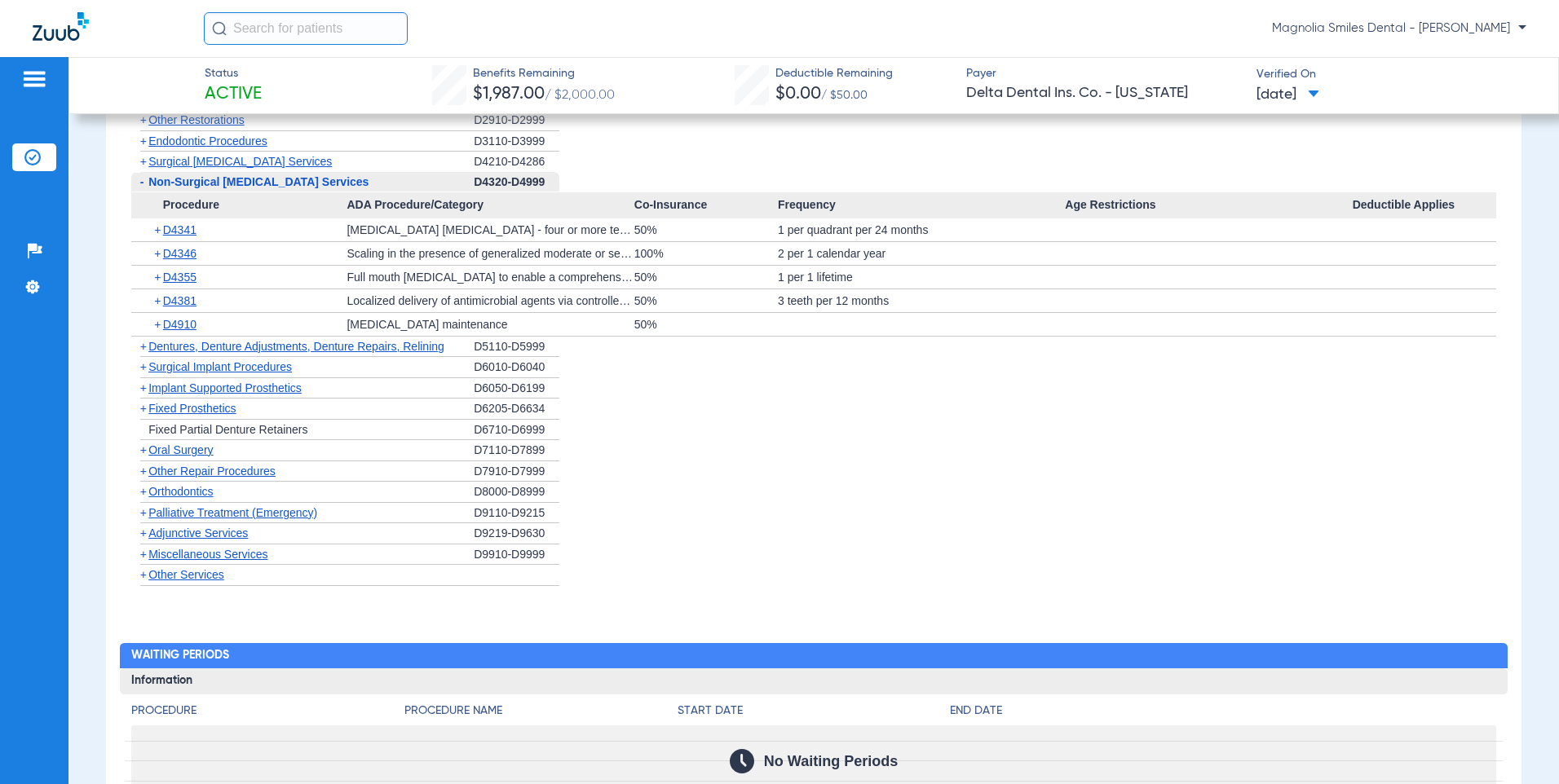
click at [140, 451] on span "+" at bounding box center [144, 450] width 7 height 13
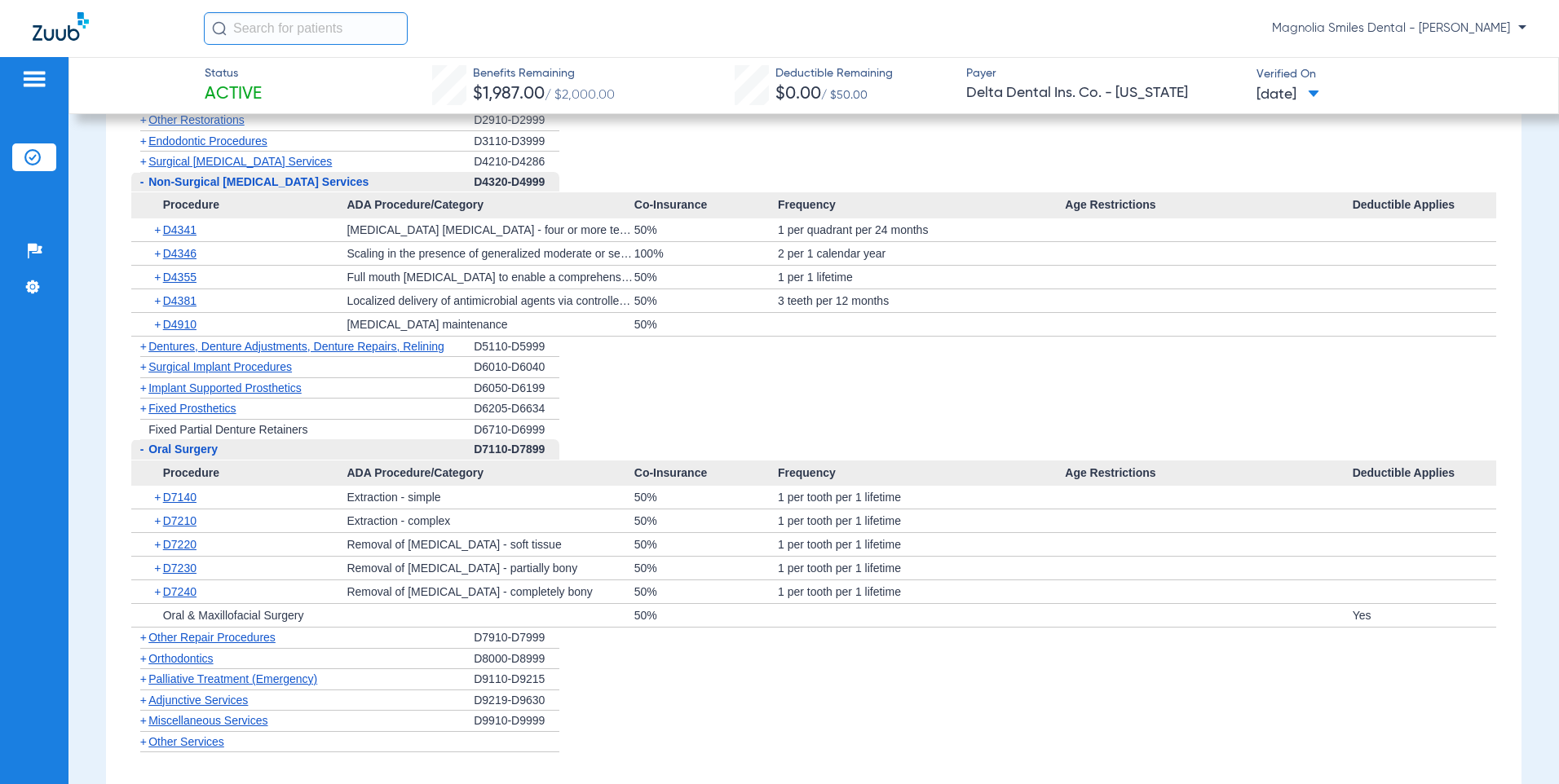
click at [140, 451] on span "-" at bounding box center [142, 449] width 4 height 13
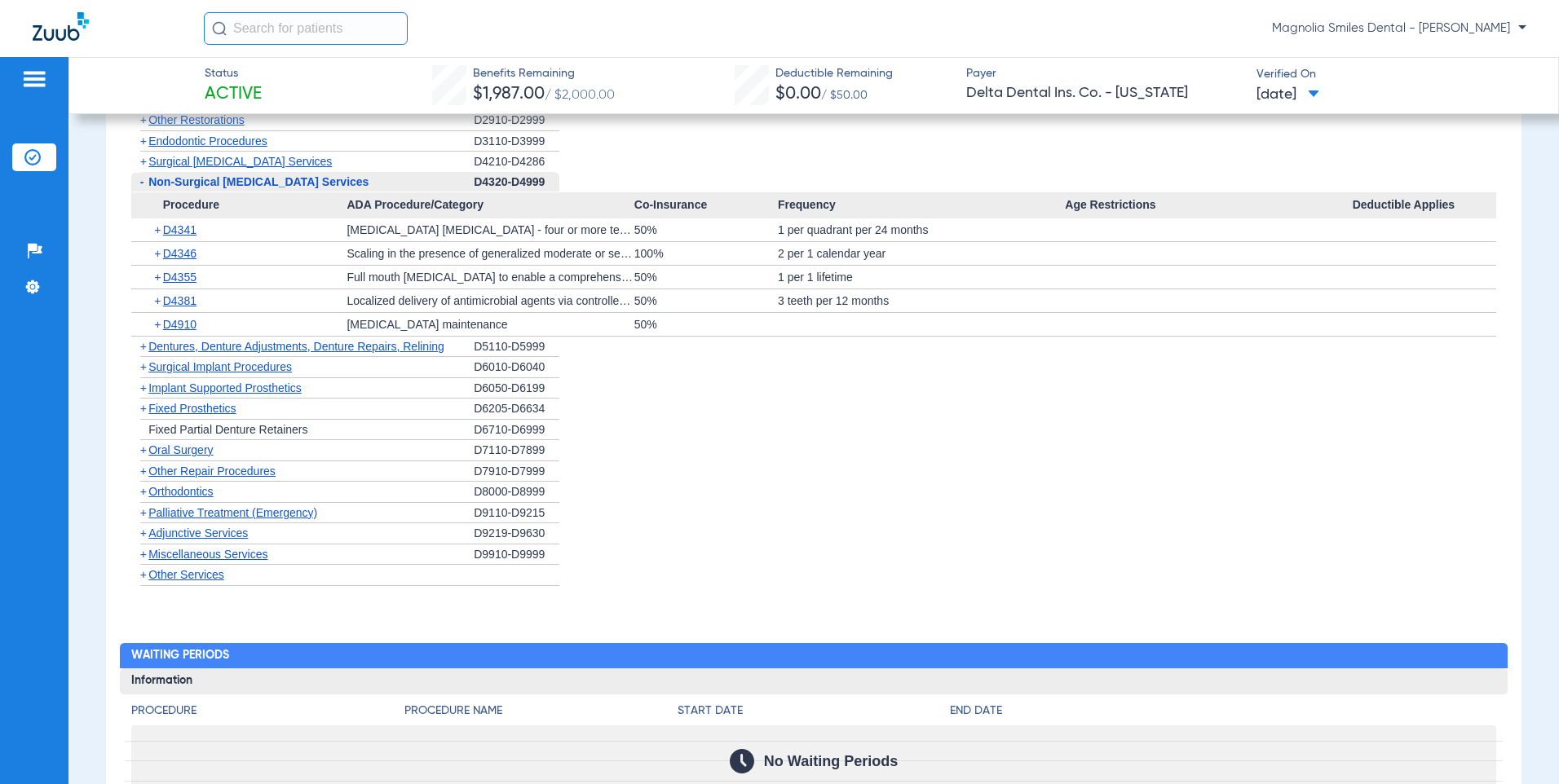
click at [144, 492] on span "+" at bounding box center [144, 491] width 7 height 13
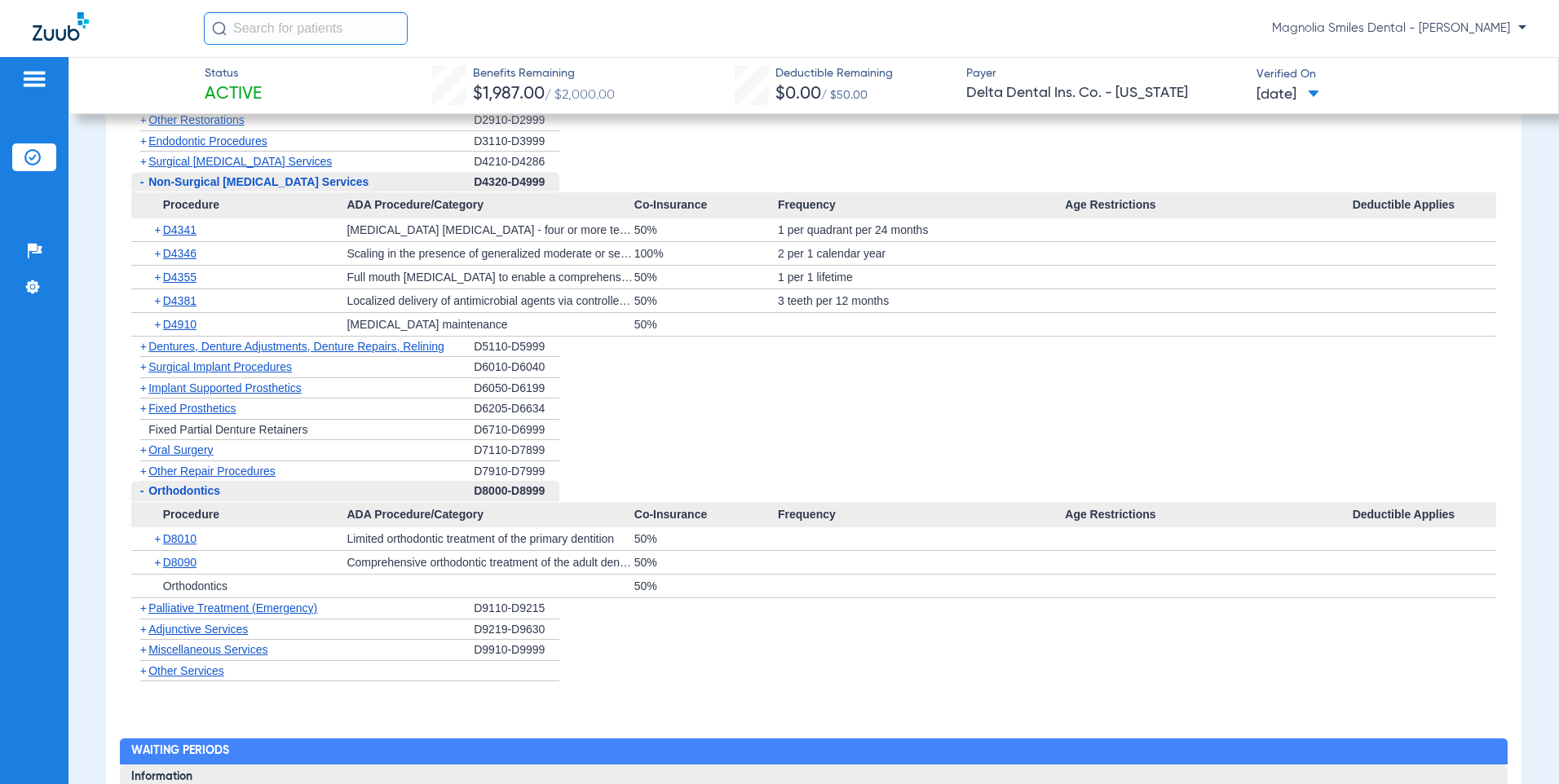
click at [144, 492] on span "-" at bounding box center [139, 492] width 17 height 21
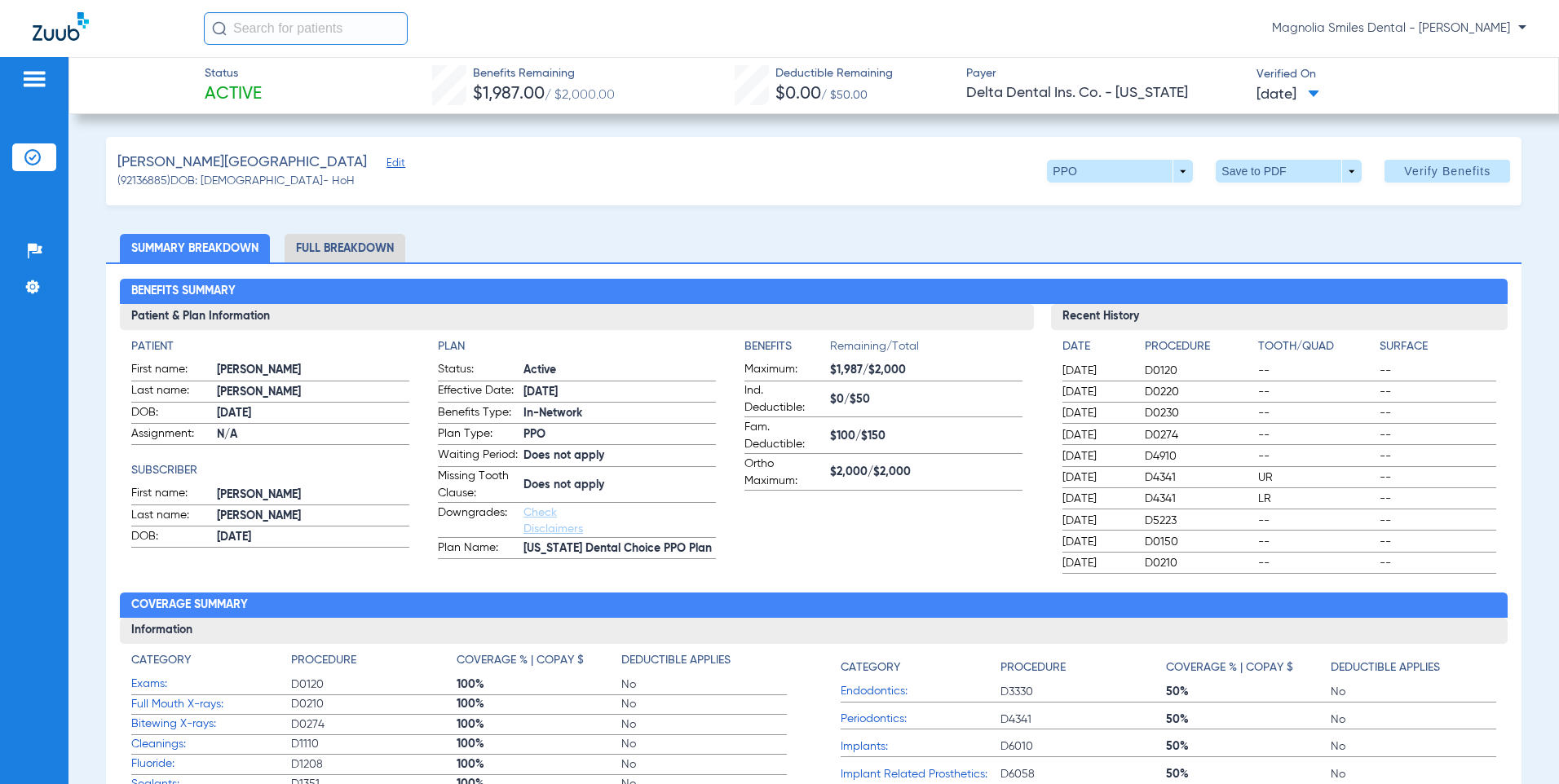
scroll to position [81, 0]
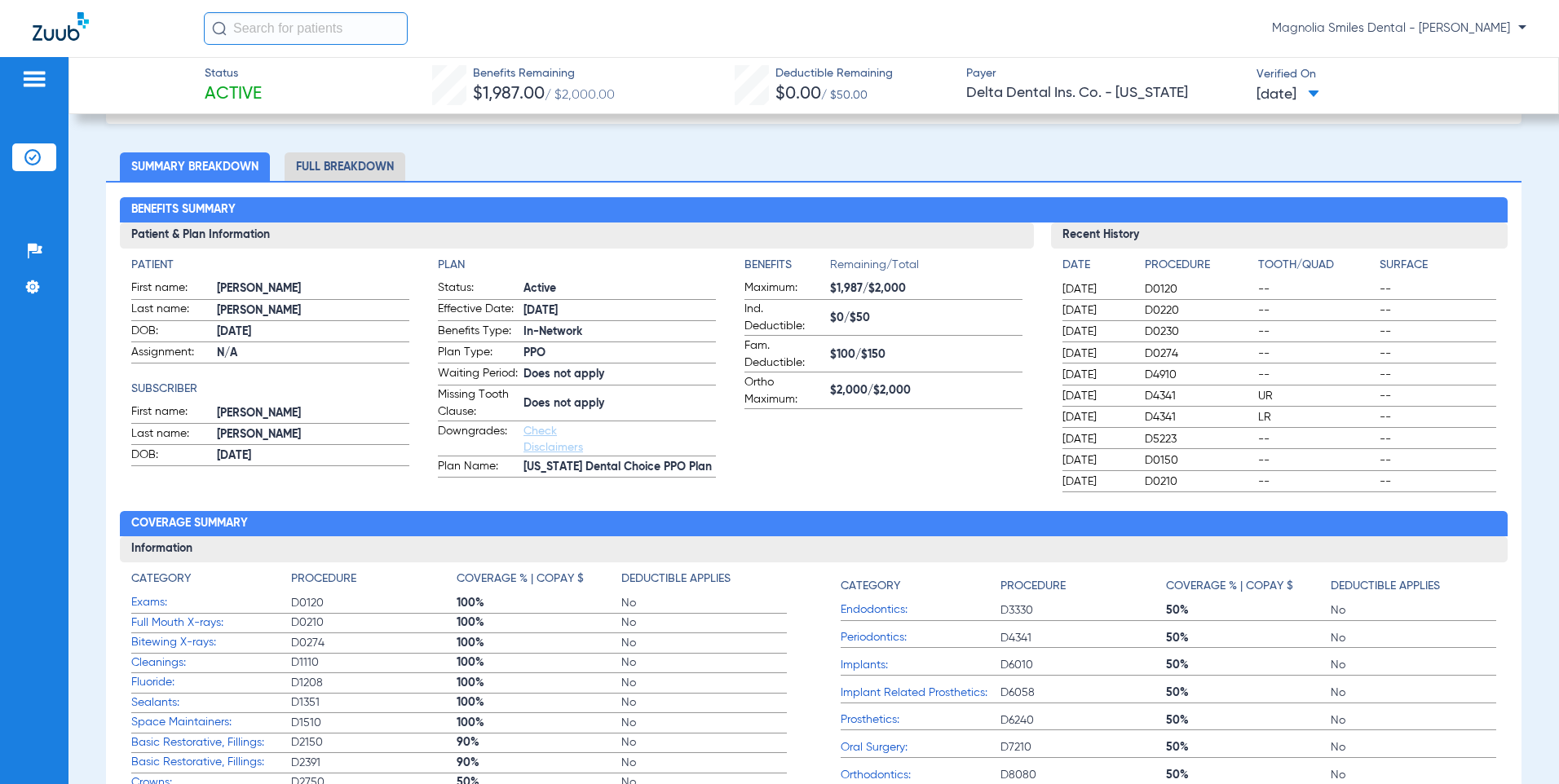
click at [821, 451] on app-benefits-information "Benefits Remaining/Total Maximum: $1,987/$2,000 Ind. Deductible: $0/$50 Fam. De…" at bounding box center [883, 367] width 278 height 221
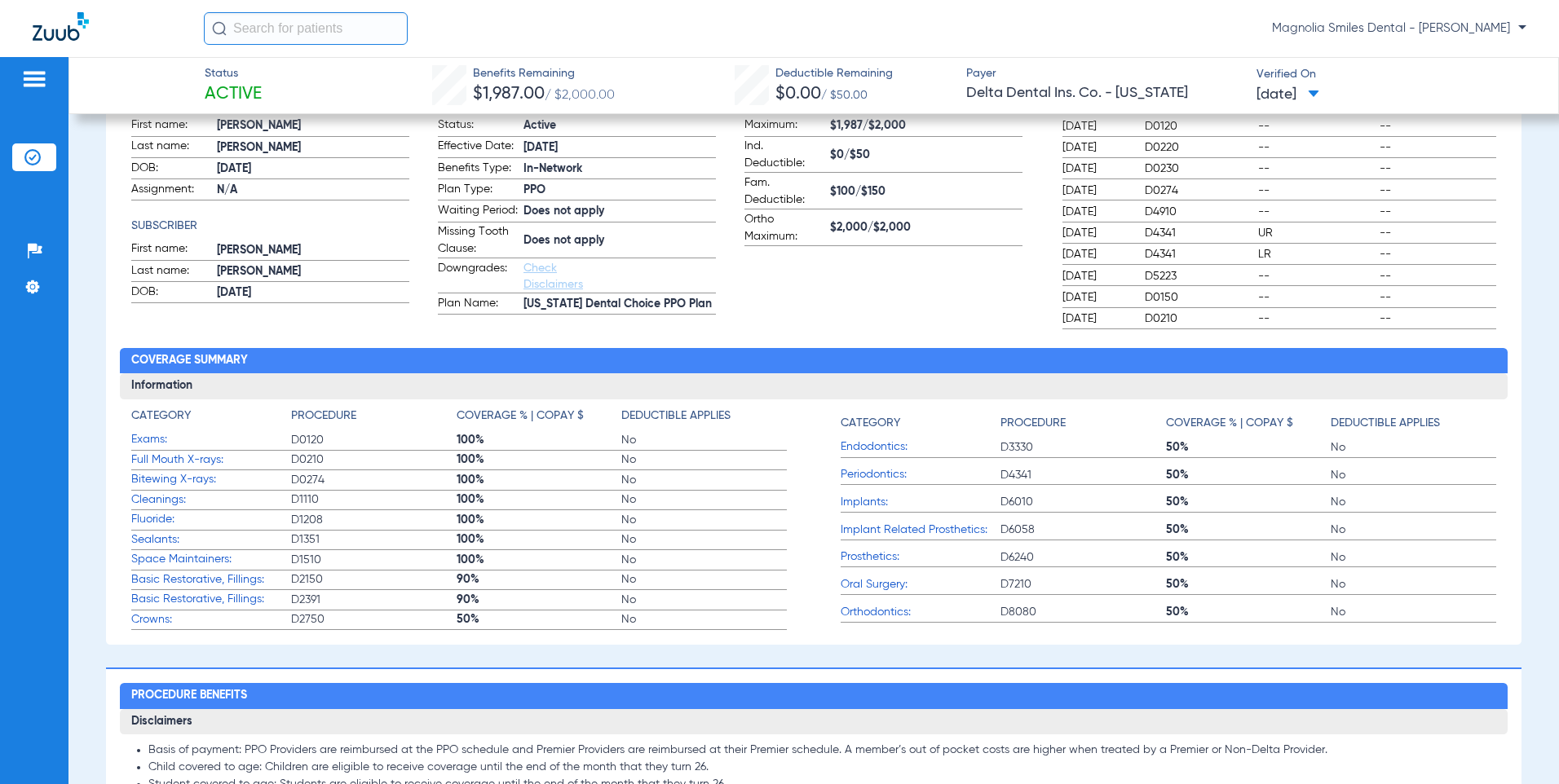
scroll to position [163, 0]
